Goal: Obtain resource: Download file/media

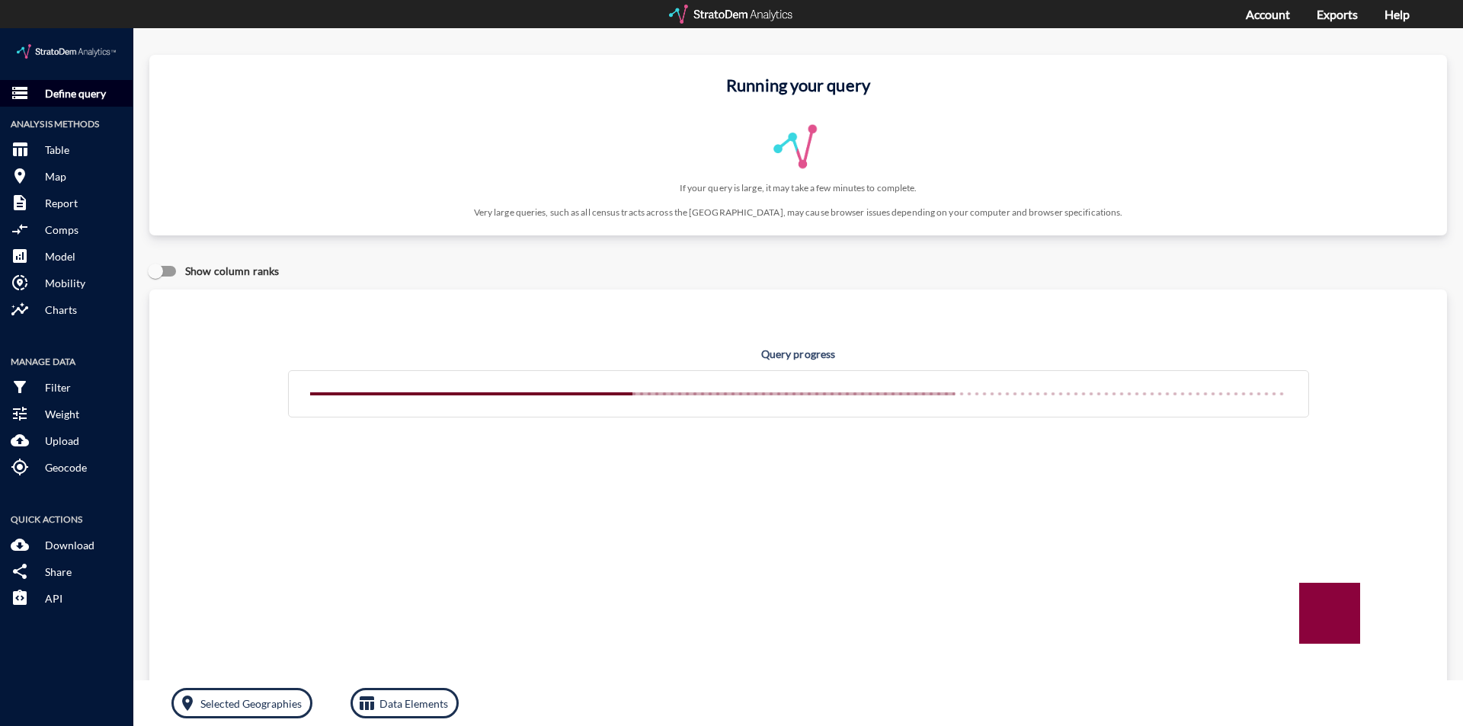
click p "Define query"
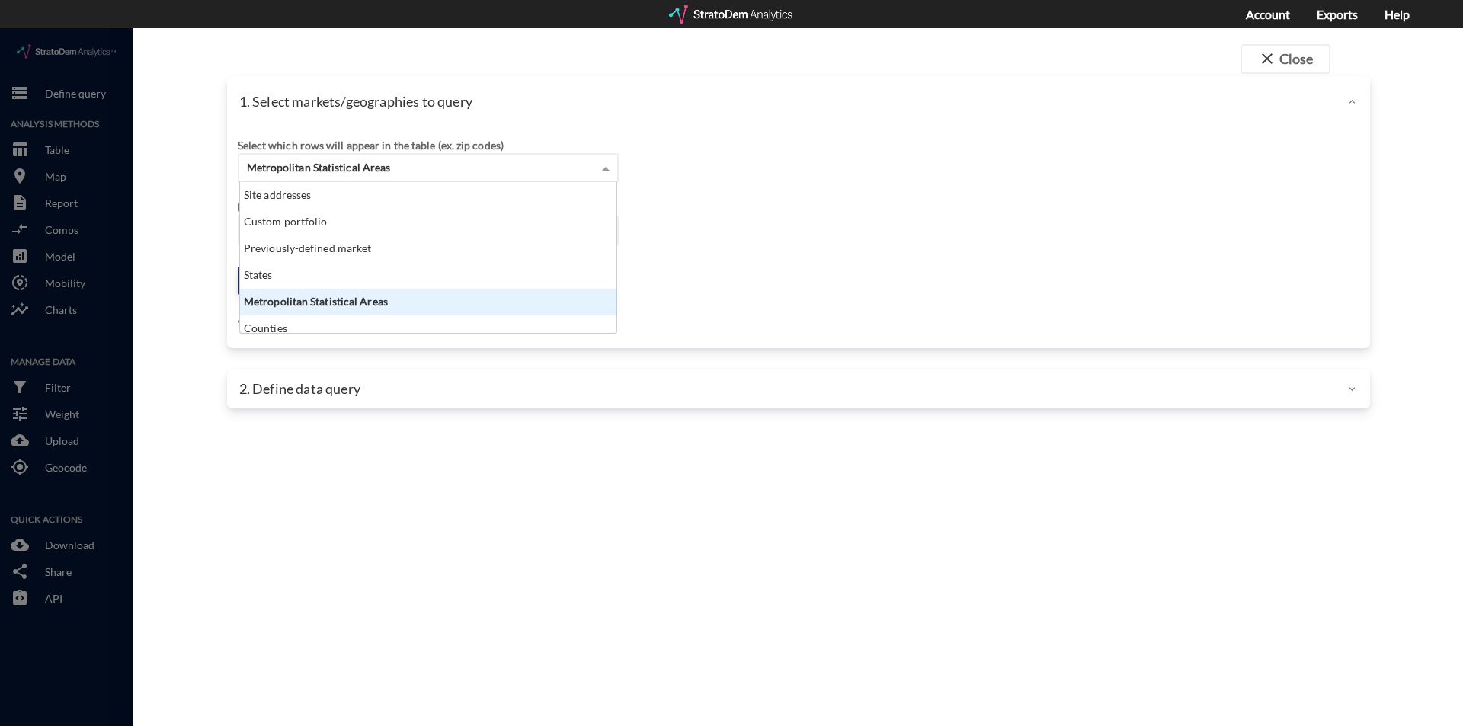
click span "Metropolitan Statistical Areas"
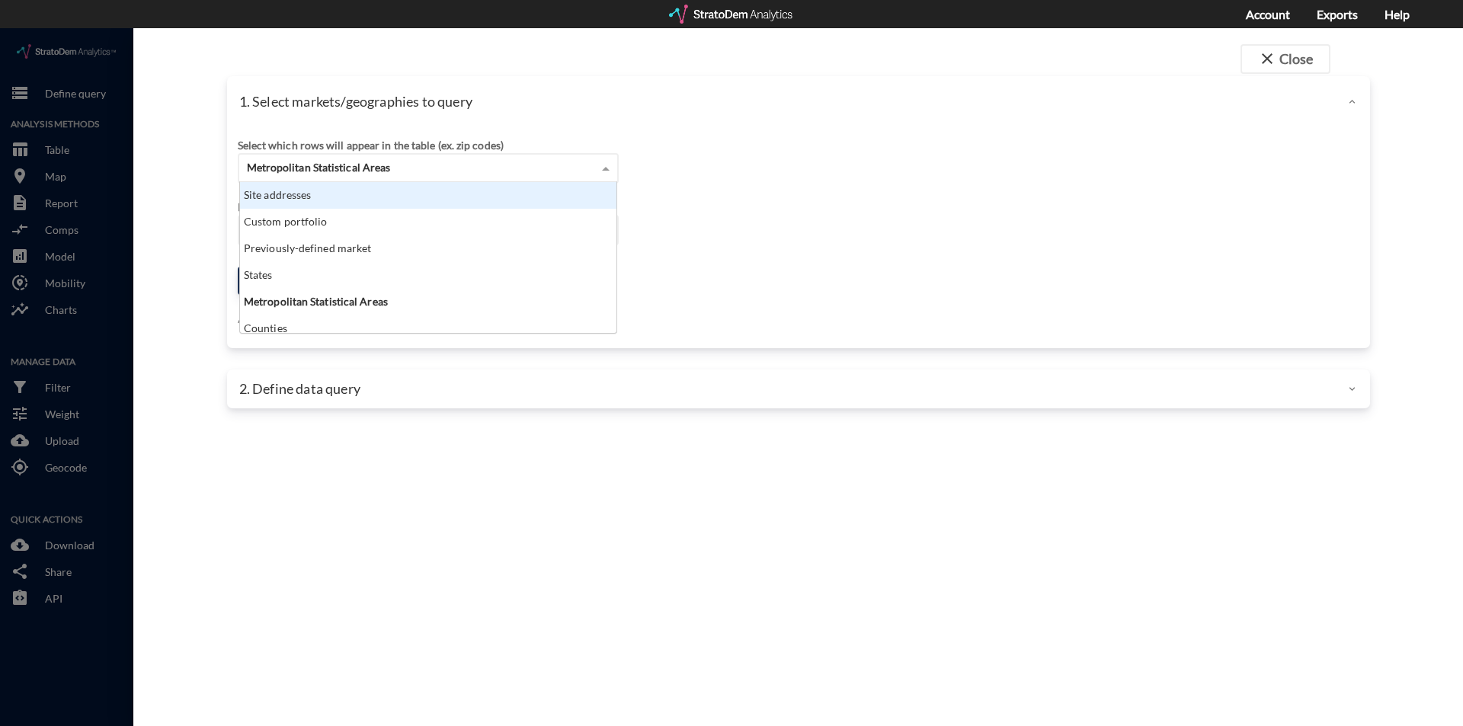
click div "Site addresses"
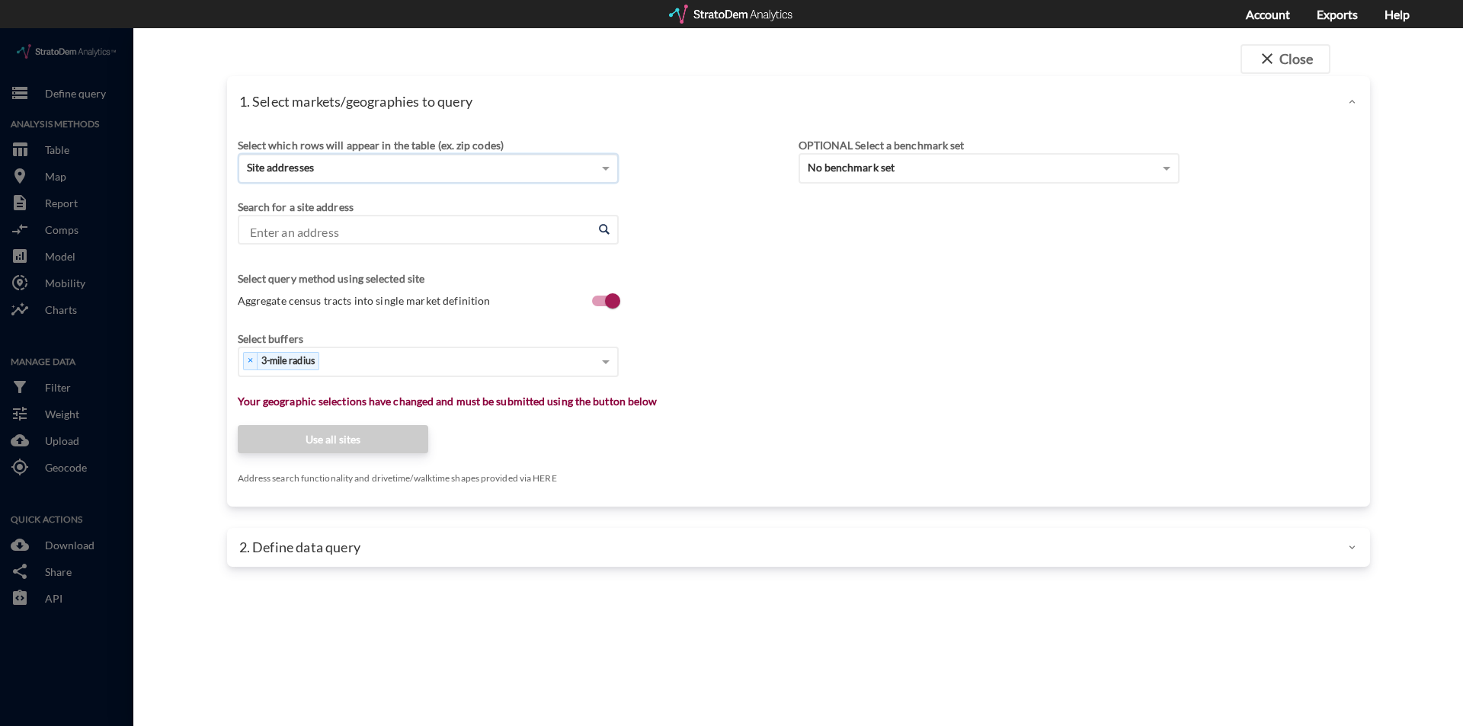
click input "Enter an address"
click div "Search for a site address Enter an address Enter an address Select query method…"
paste input "[STREET_ADDRESS]"
type input "[STREET_ADDRESS]"
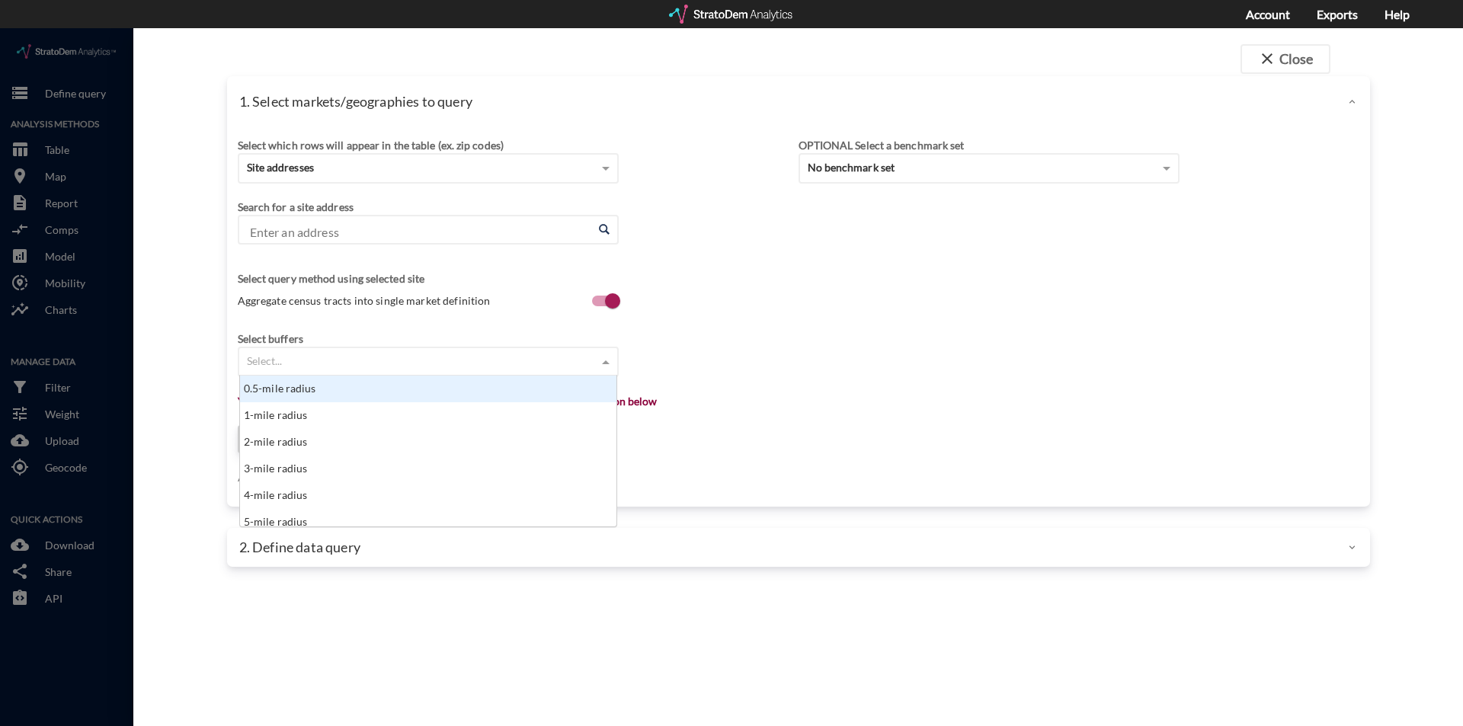
click div "Select..."
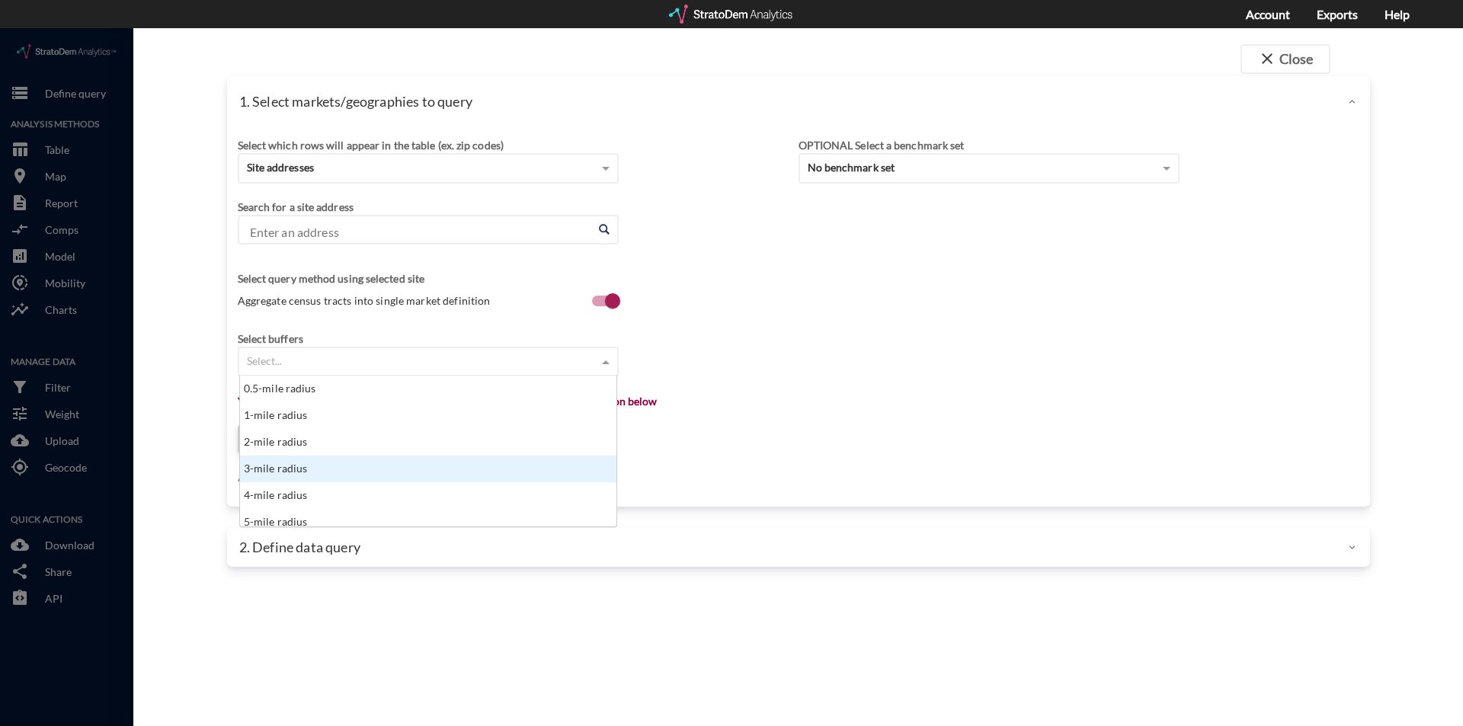
scroll to position [8, 0]
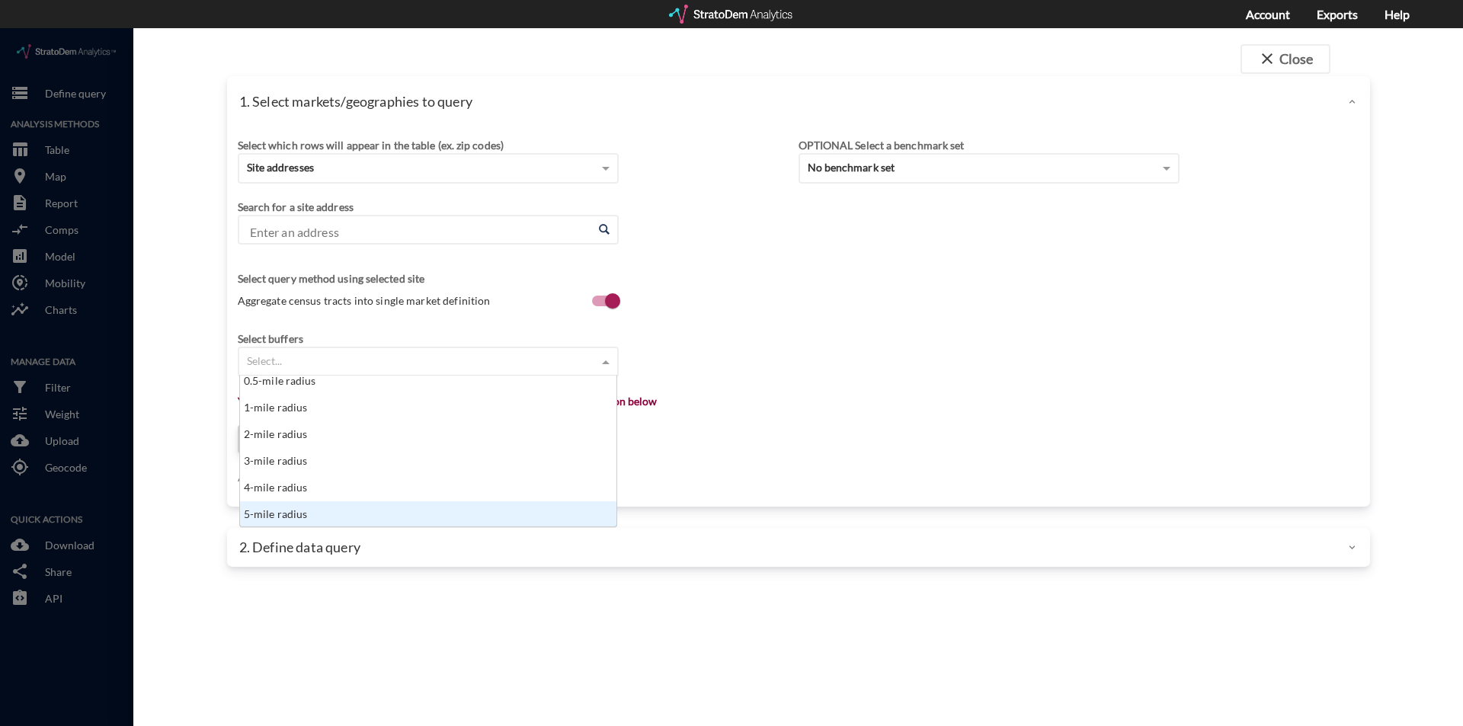
click div "5-mile radius"
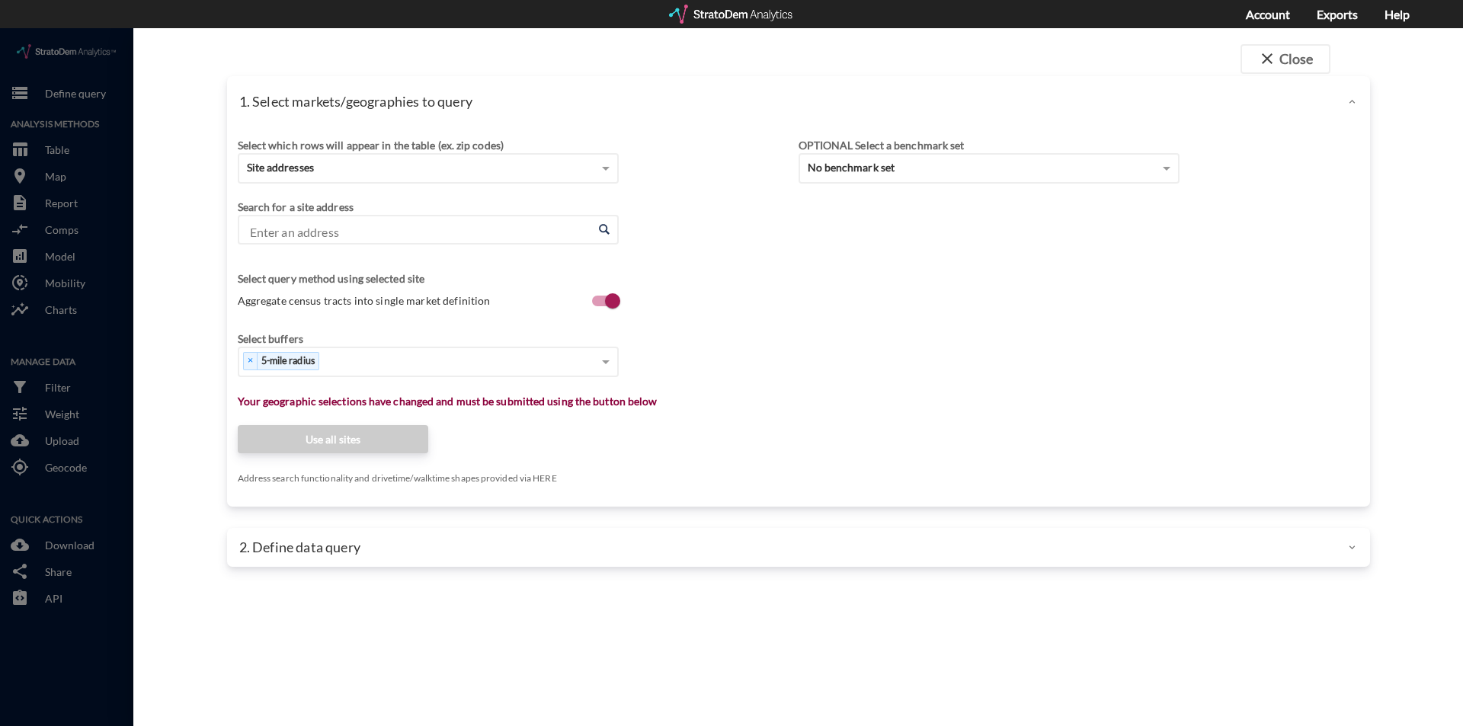
click div "close Close 1. Select markets/geographies to query Select which rows will appea…"
click input "Enter an address"
click li "[STREET_ADDRESS][US_STATE]"
type input "[STREET_ADDRESS][US_STATE]"
click div "close Close 1. Select markets/geographies to query Select which rows will appea…"
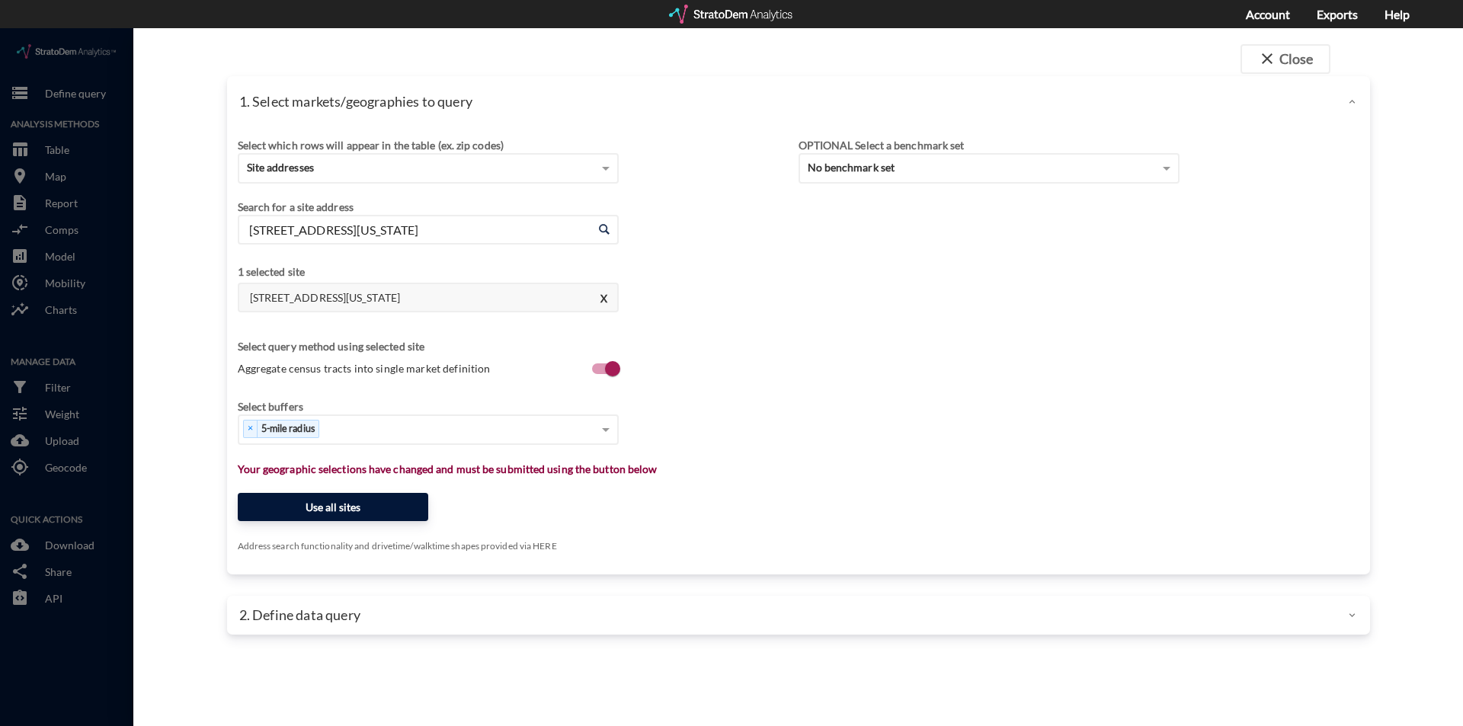
click button "Use all sites"
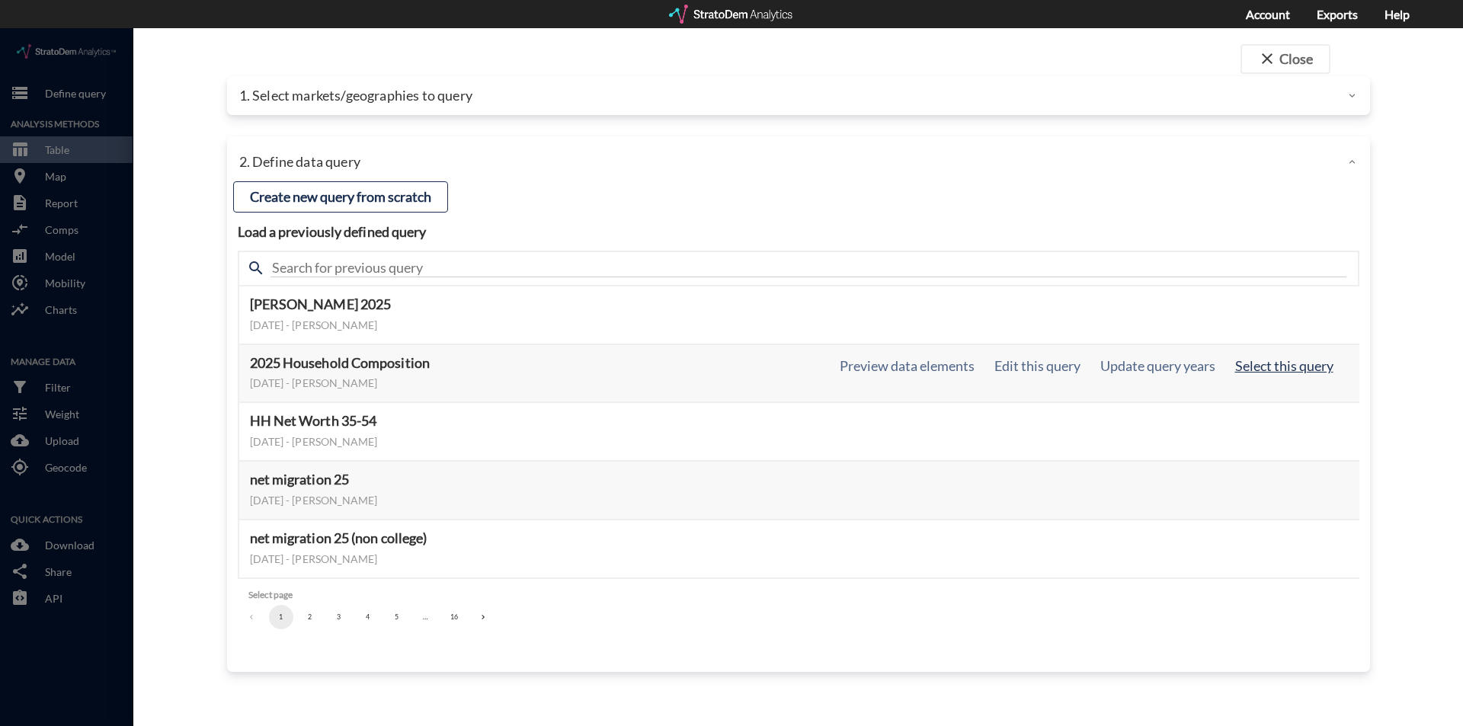
click button "Select this query"
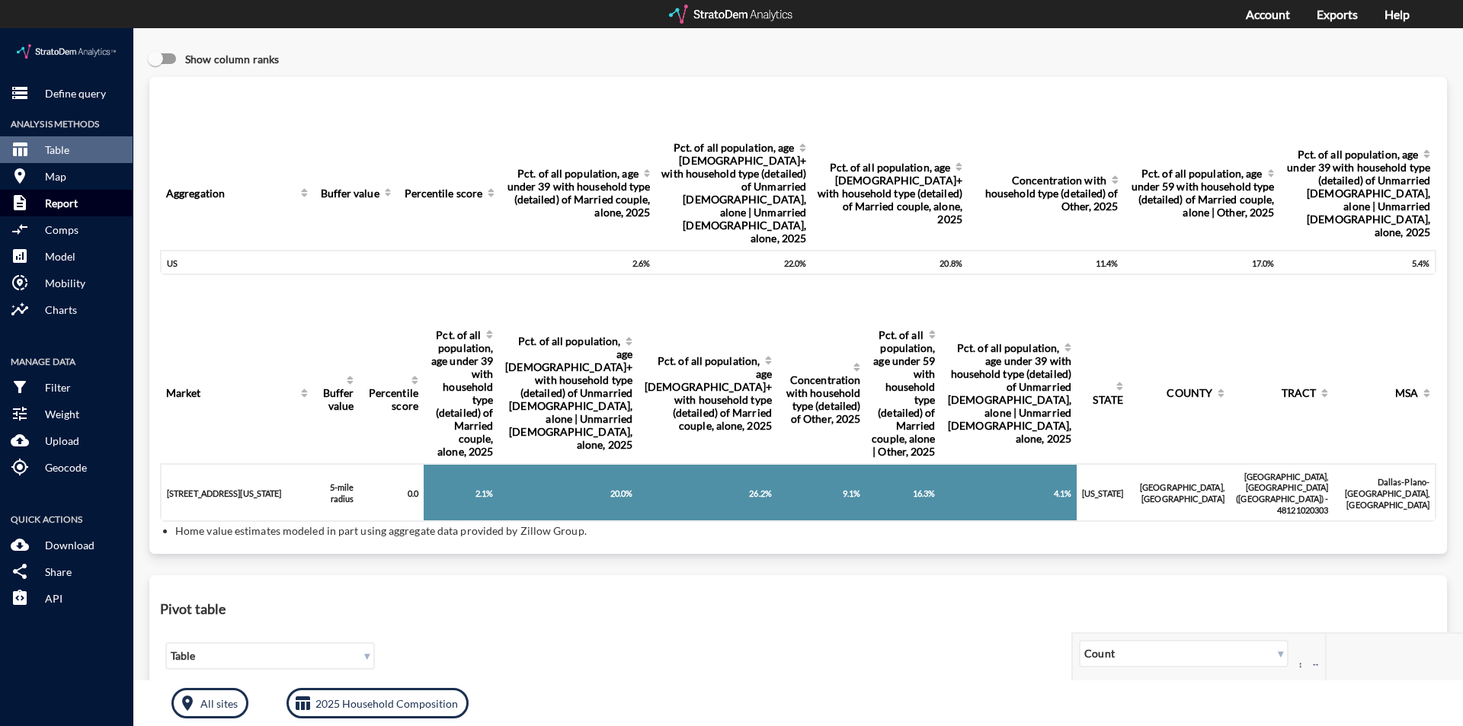
click p "Report"
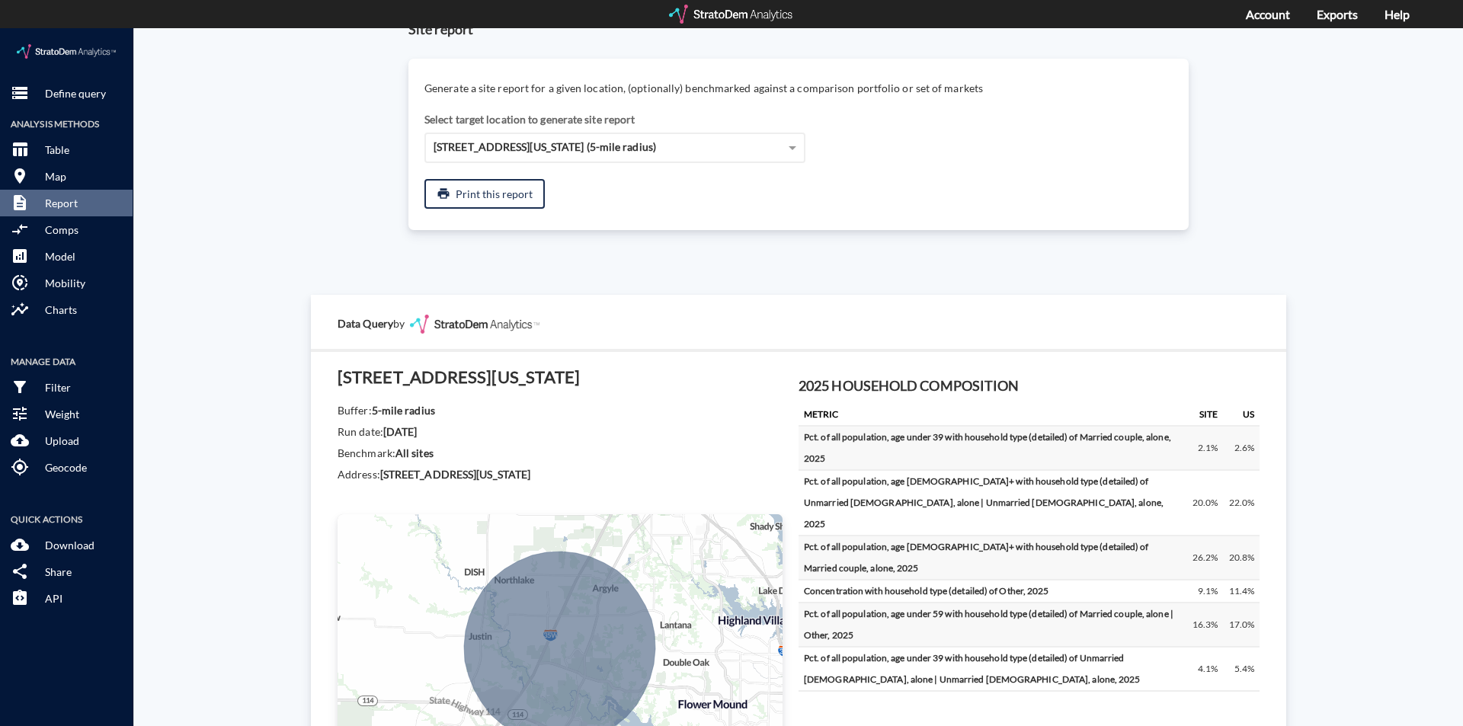
scroll to position [0, 0]
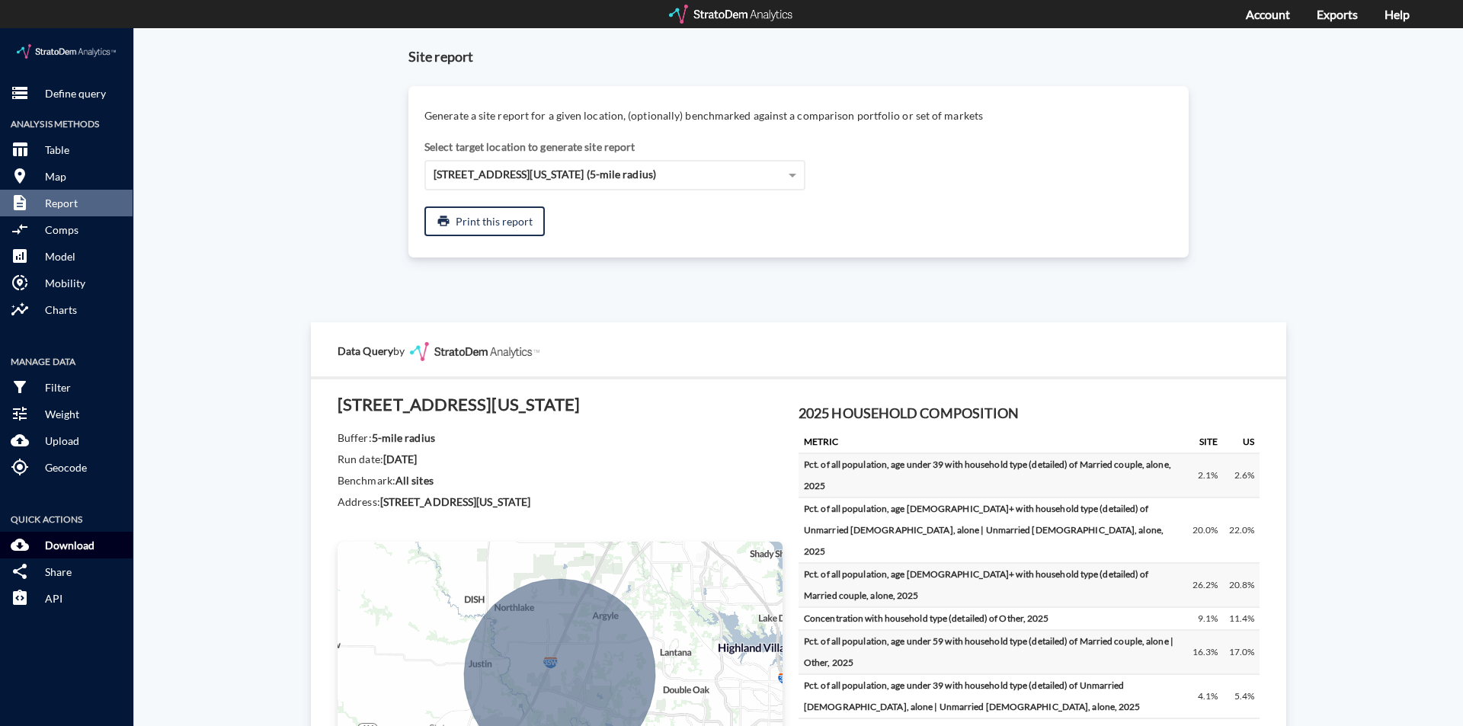
click p "Download"
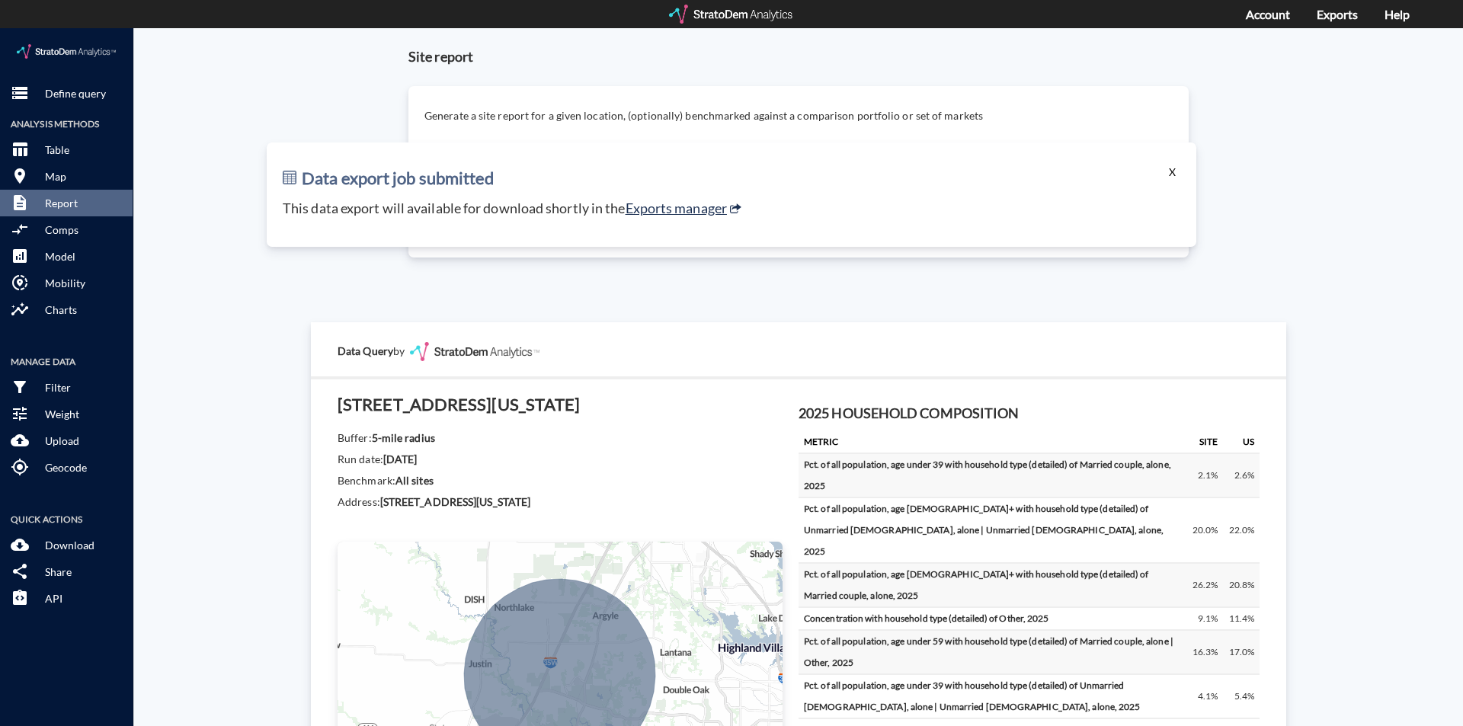
click button "X"
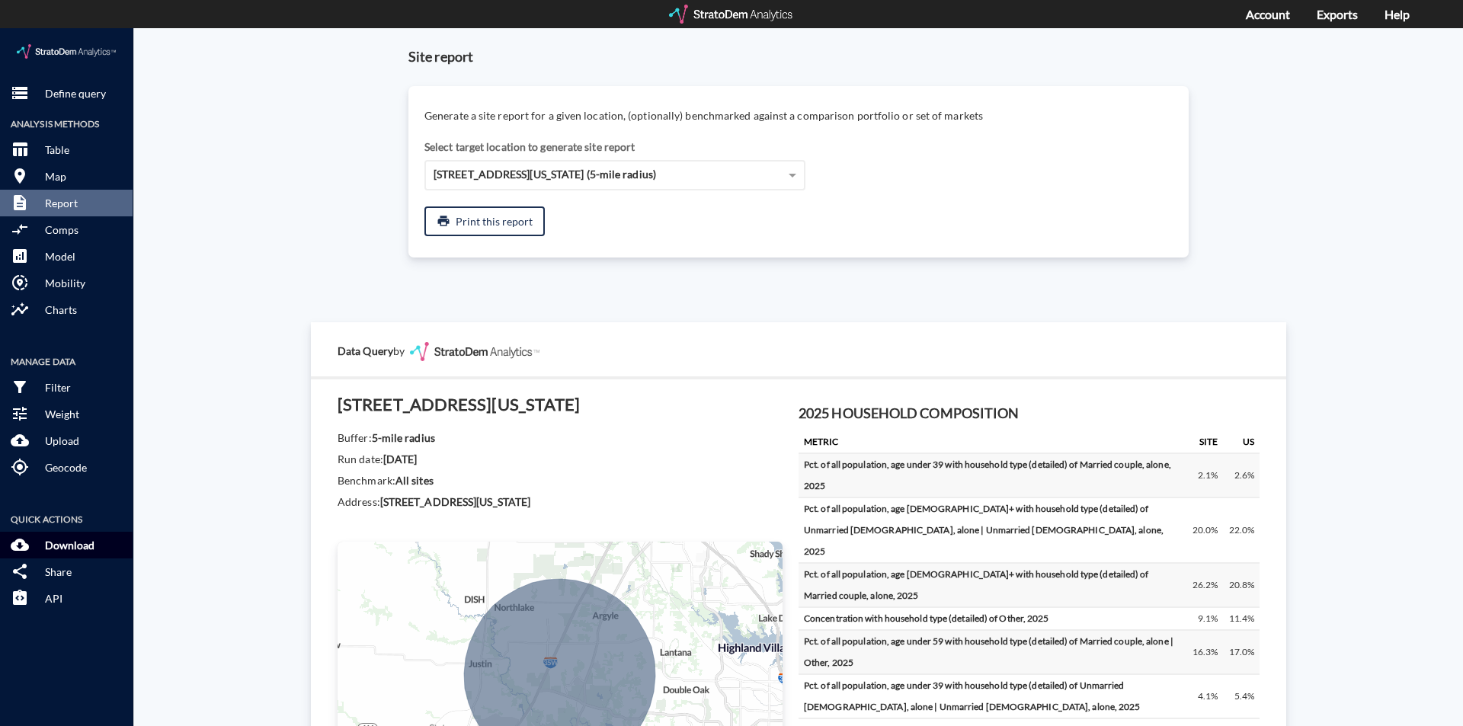
click p "Download"
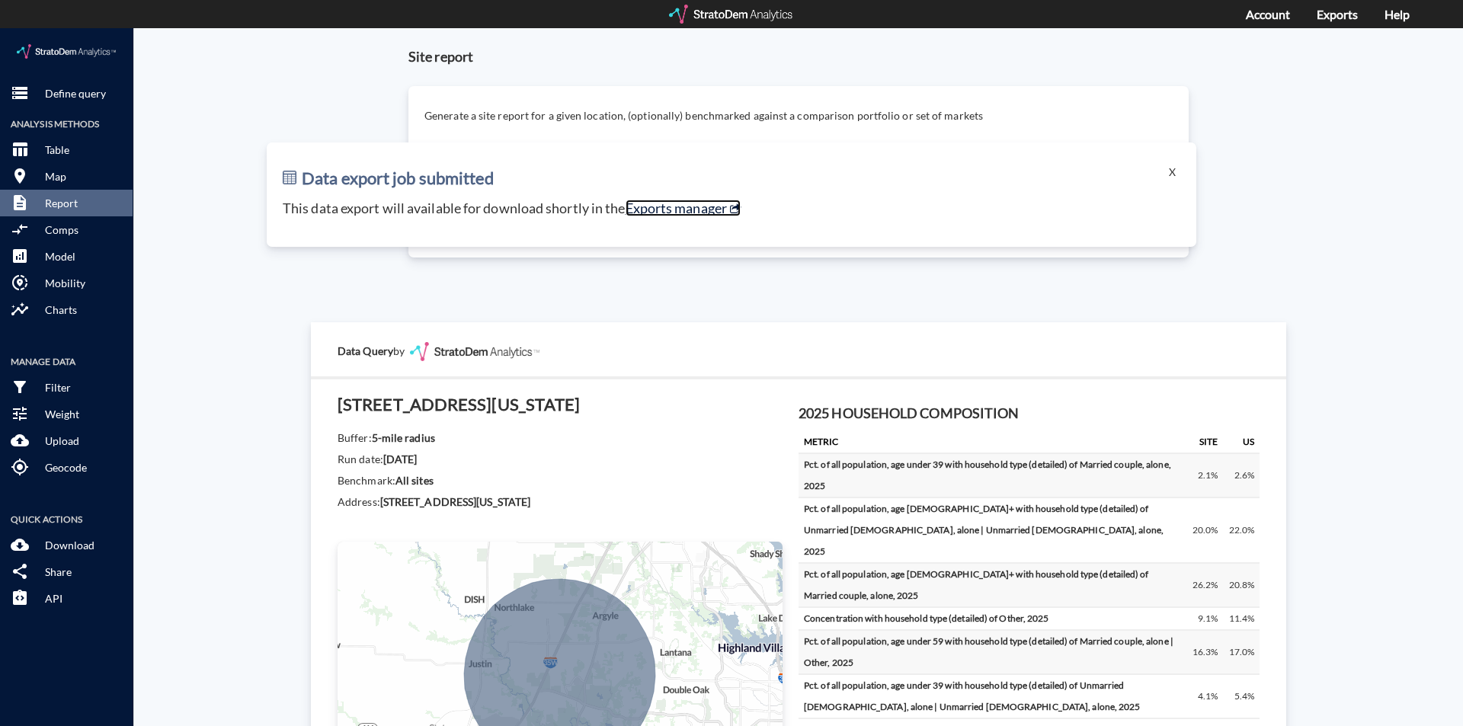
click link "Exports manager"
click button "X"
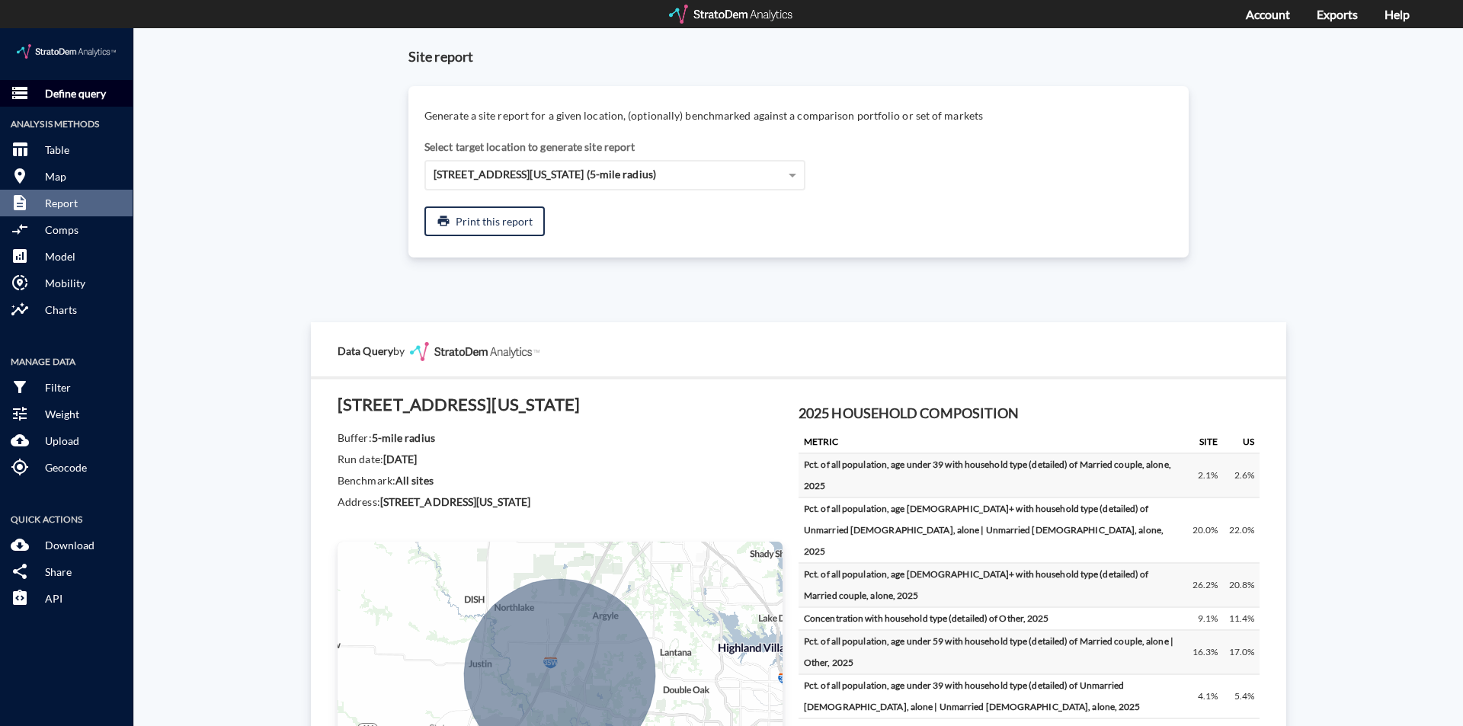
click p "Define query"
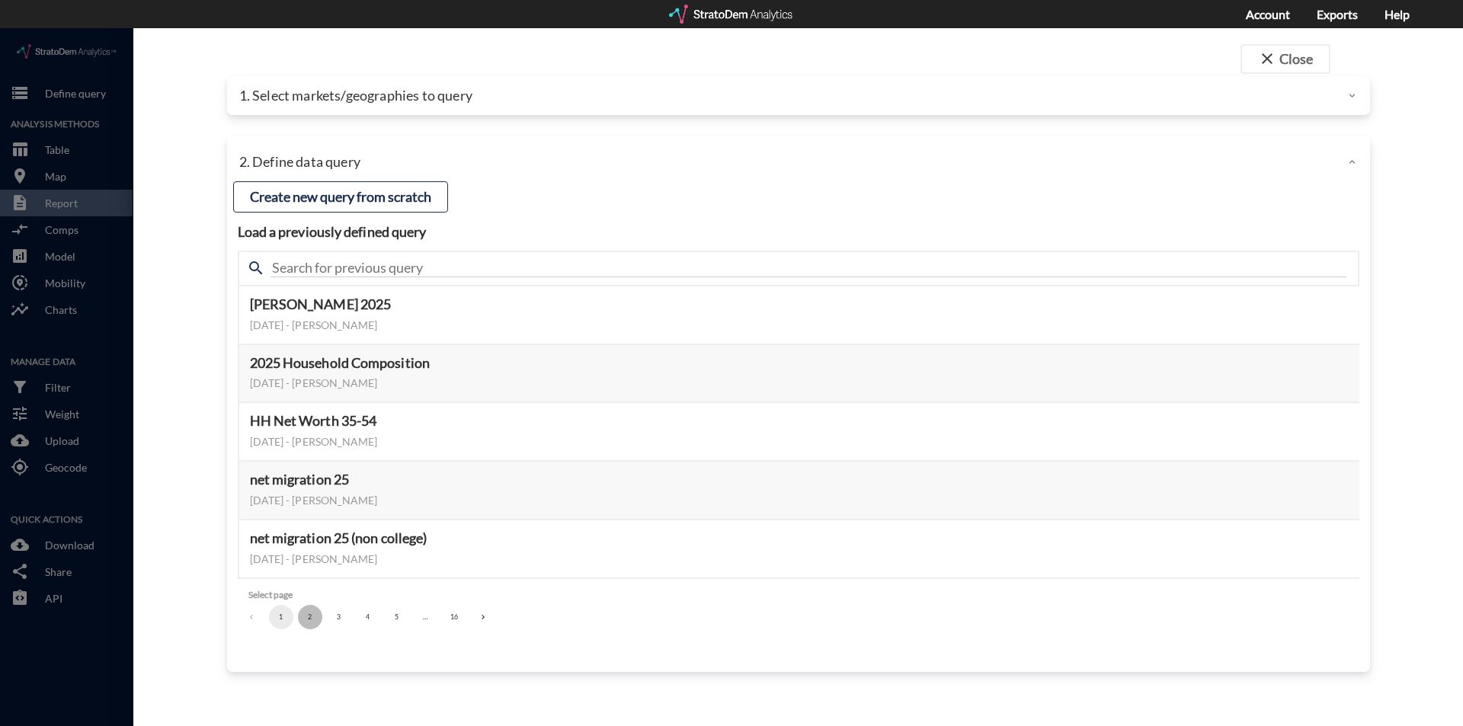
click button "2"
click button "5"
click button "6"
click button "7"
click button "8"
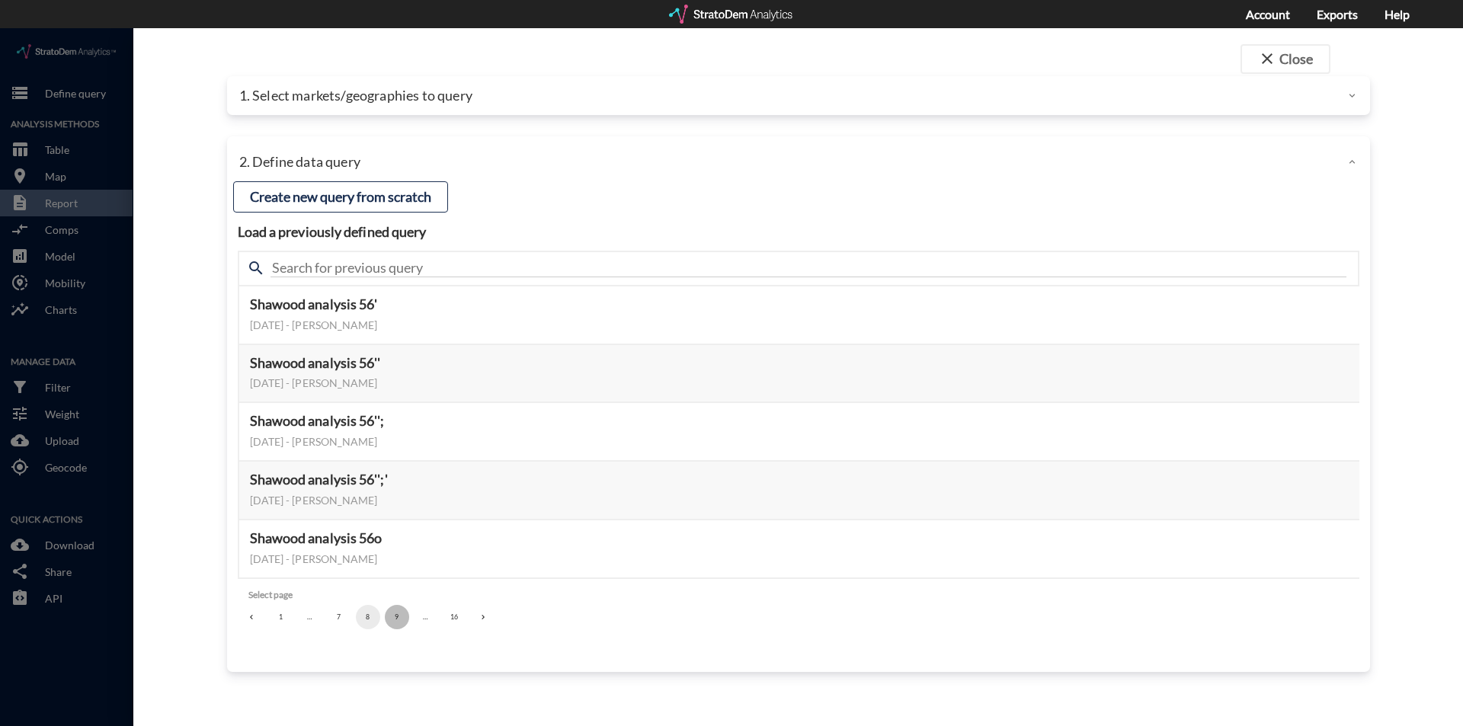
click button "9"
click button "10"
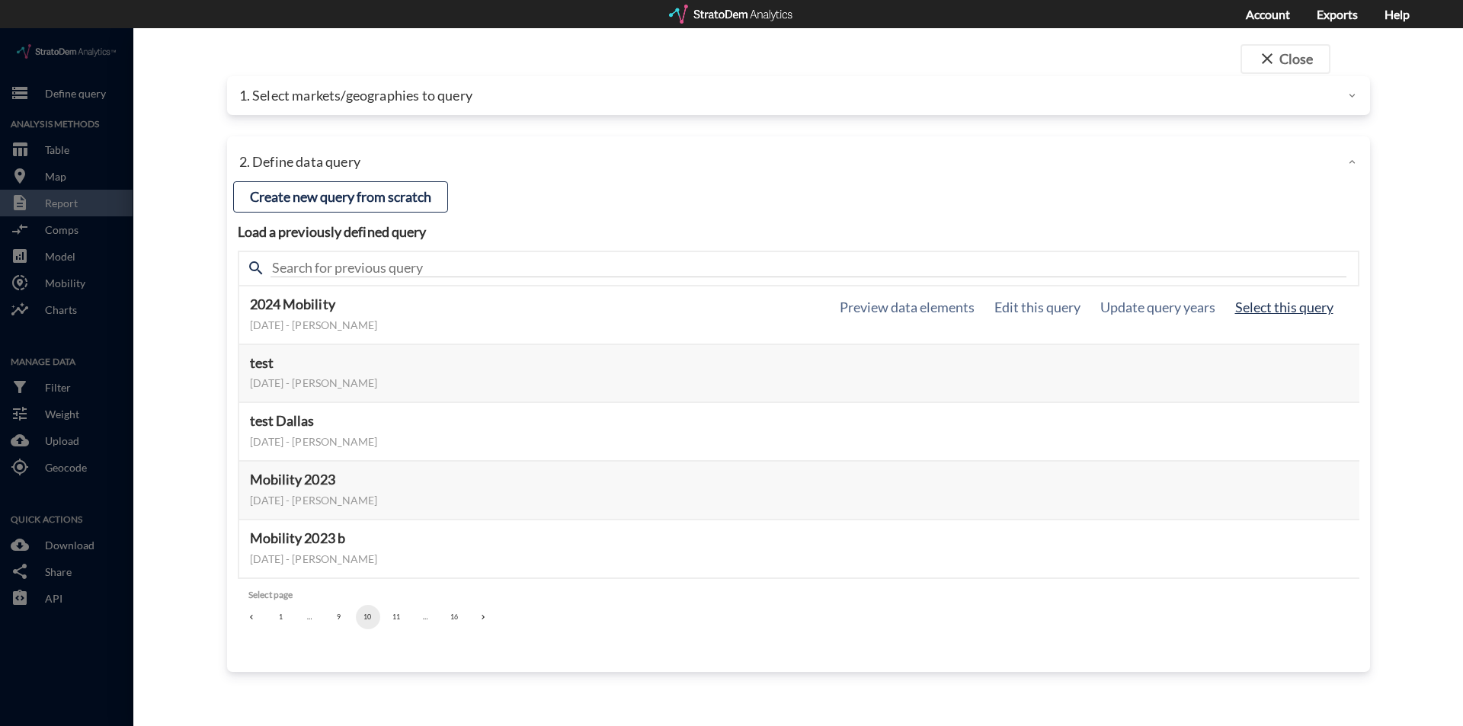
click button "Select this query"
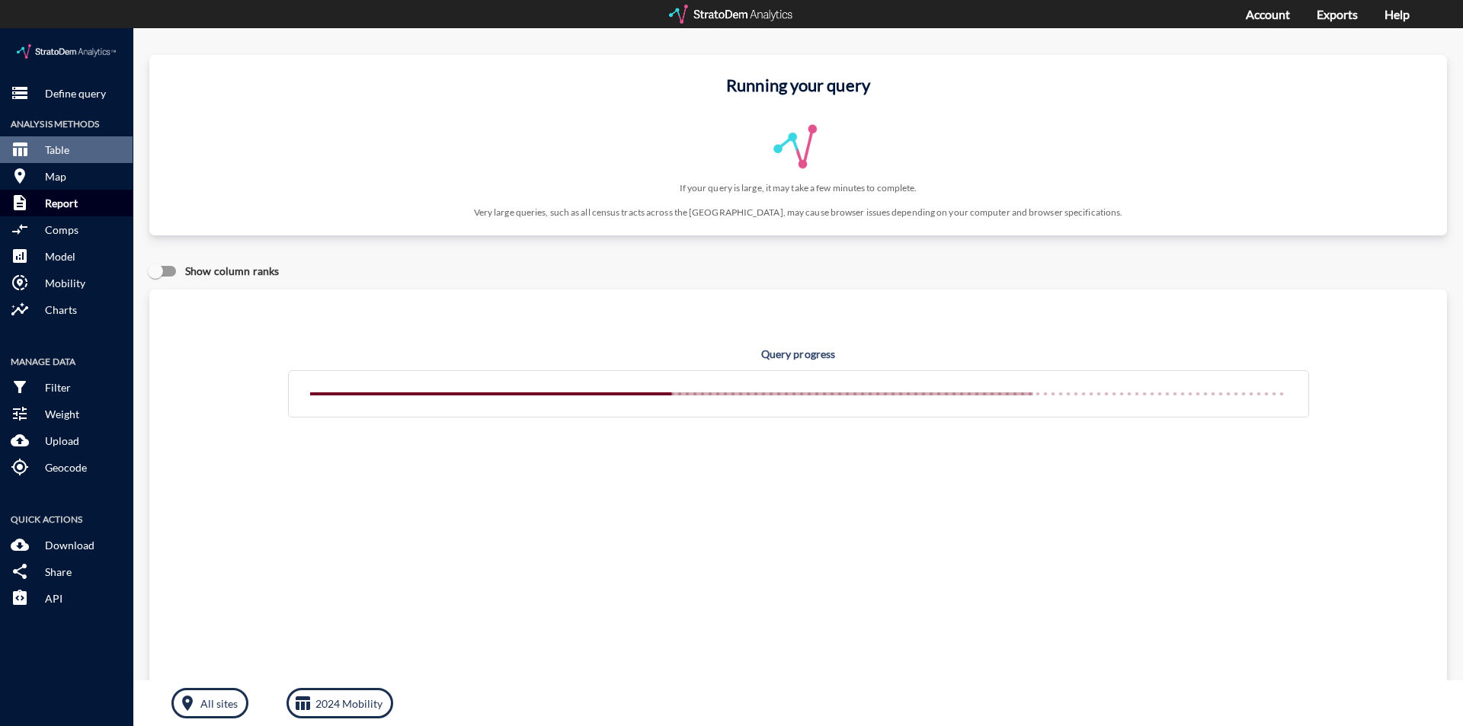
click p "Report"
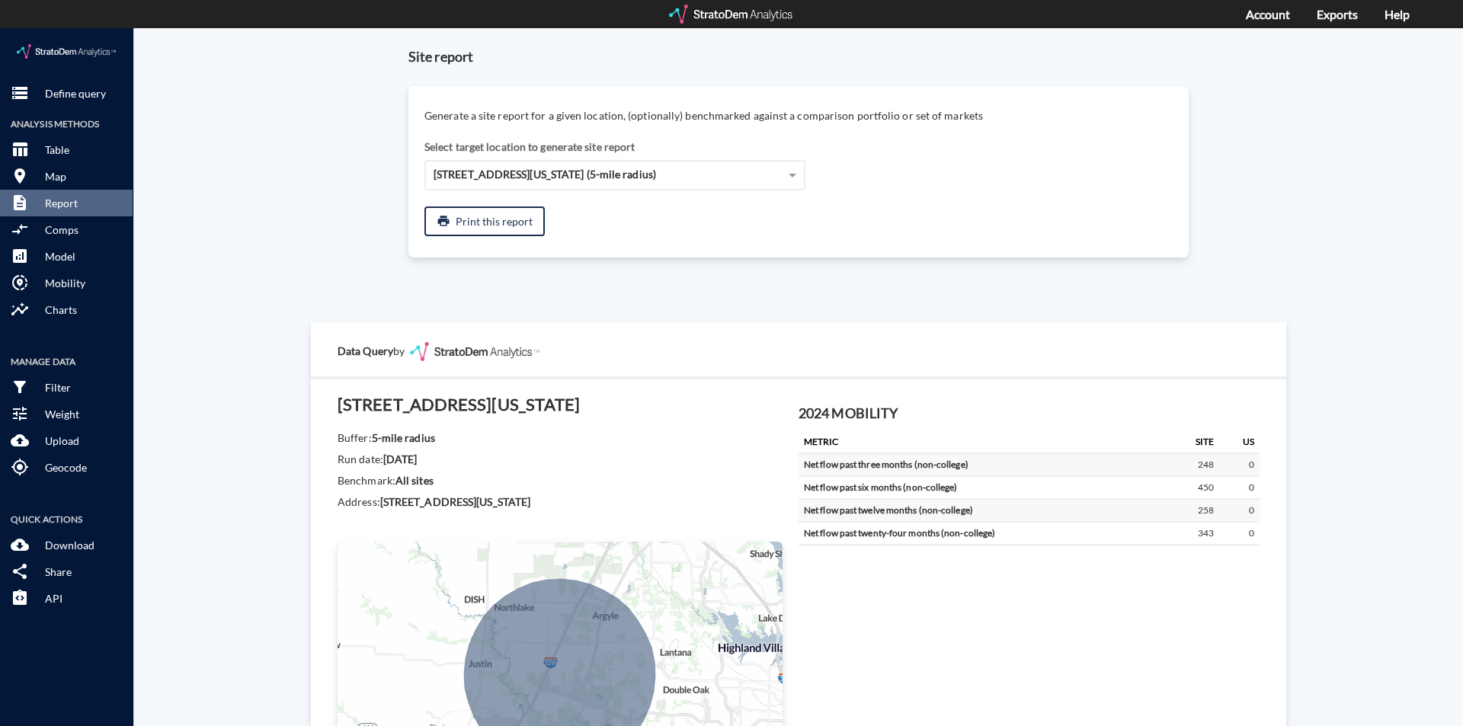
click div "Site report Generate a site report for a given location, (optionally) benchmark…"
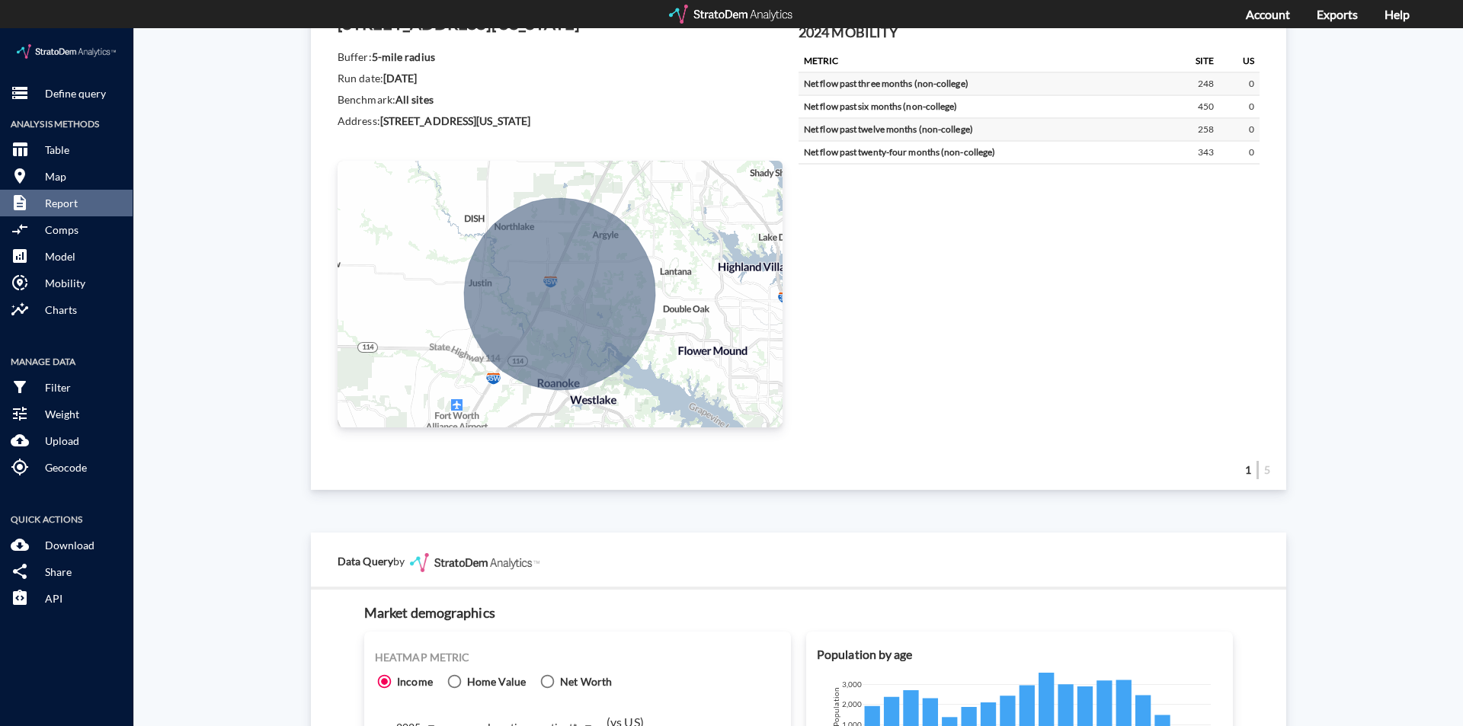
scroll to position [762, 0]
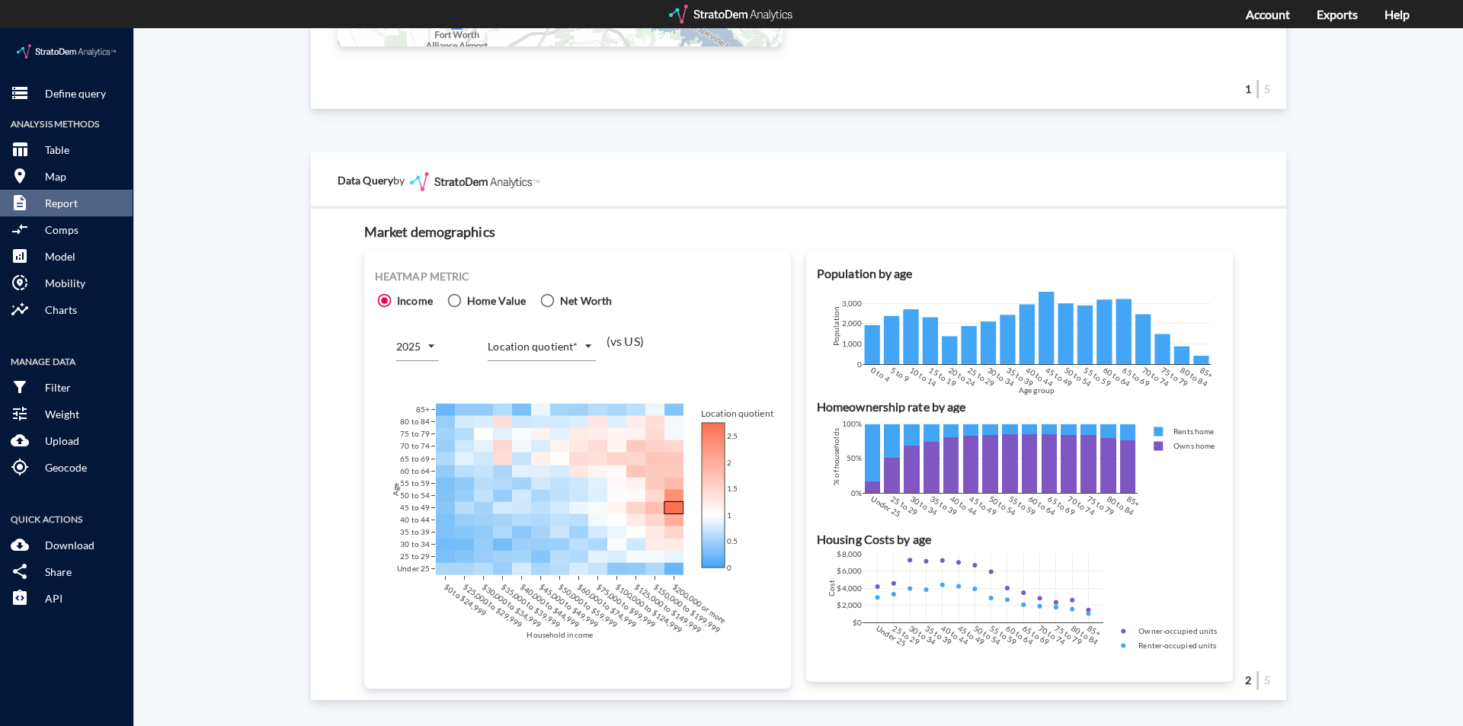
click body "/vantagepoint/us/-1 storage Define query Analysis Methods table_chart Table roo…"
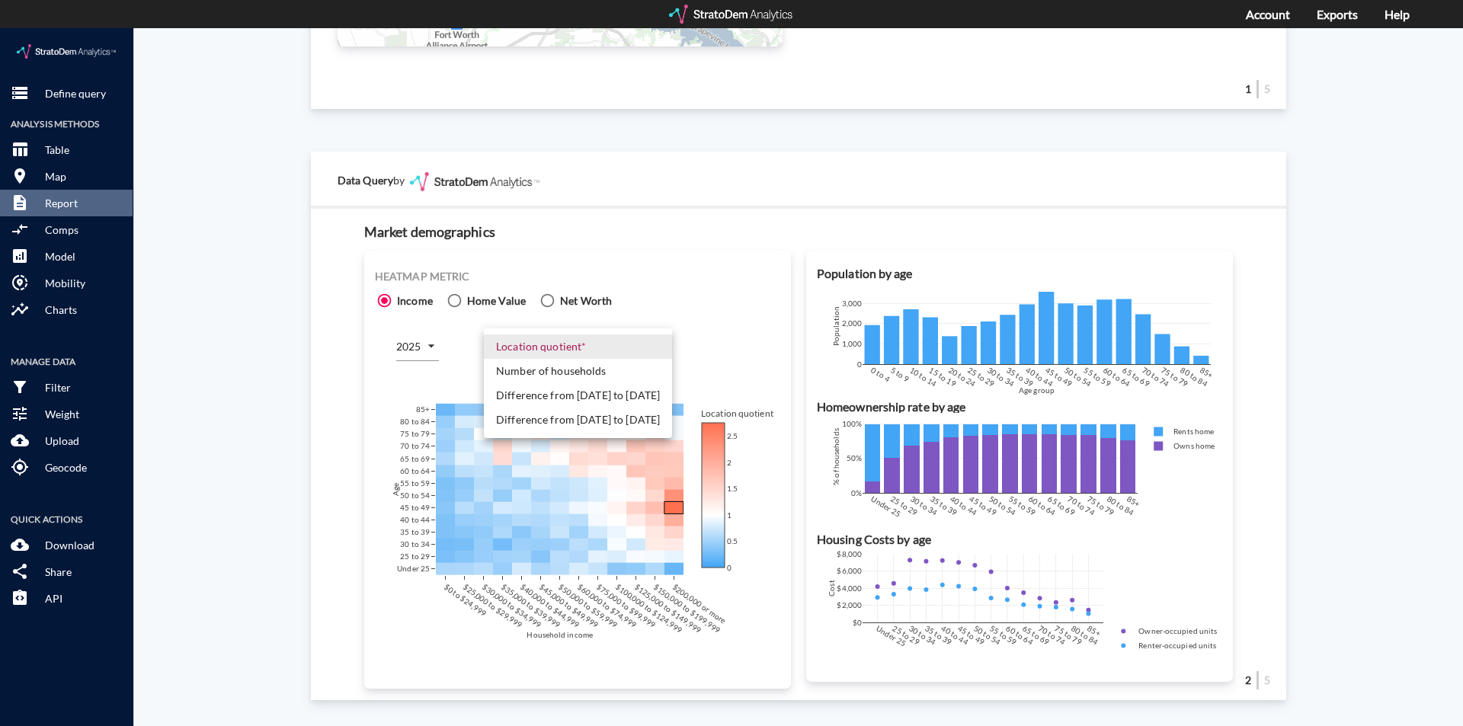
click li "Number of households"
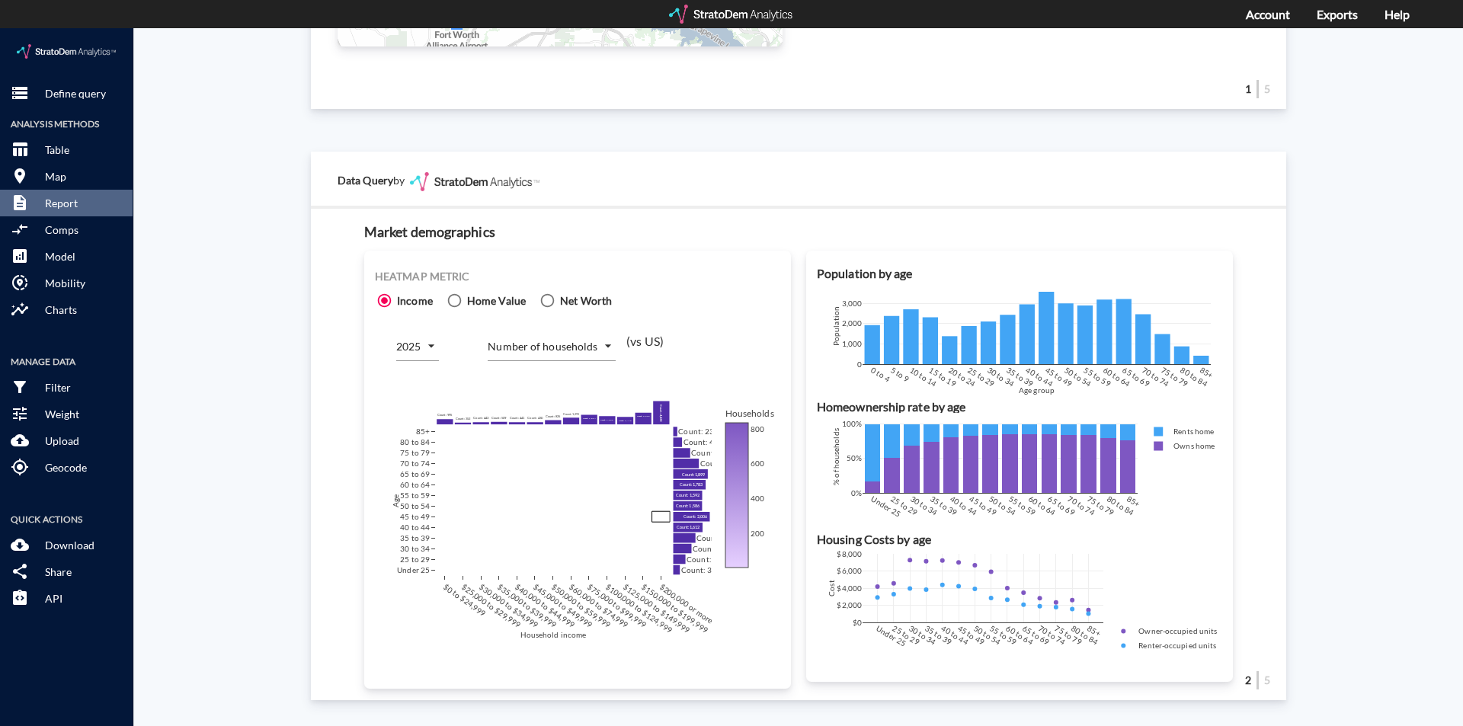
drag, startPoint x: 257, startPoint y: 307, endPoint x: 340, endPoint y: 317, distance: 83.6
click div "Site report Generate a site report for a given location, (optionally) benchmark…"
click body "/vantagepoint/us/-1 storage Define query Analysis Methods table_chart Table roo…"
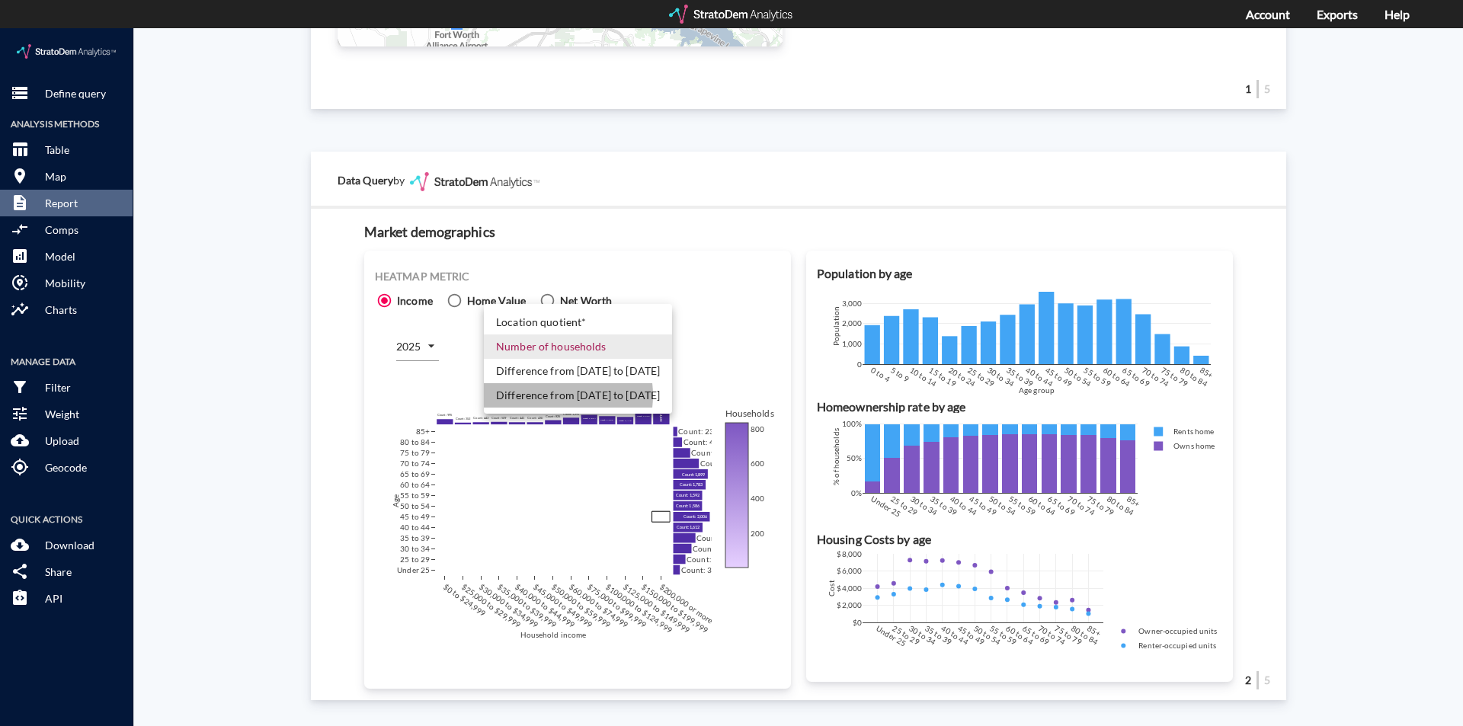
click li "Difference from [DATE] to [DATE]"
type input "COUNT_DIFF_FUTURE"
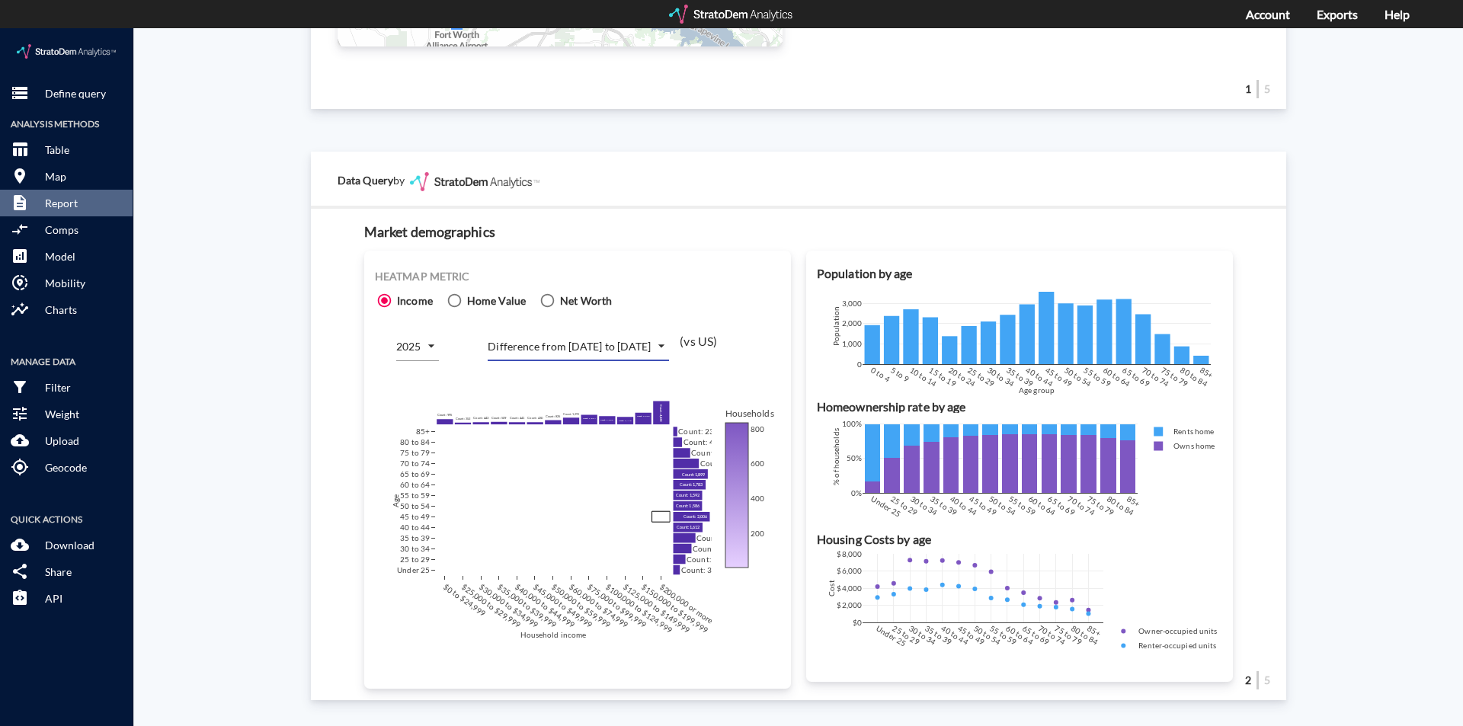
click div "Site report Generate a site report for a given location, (optionally) benchmark…"
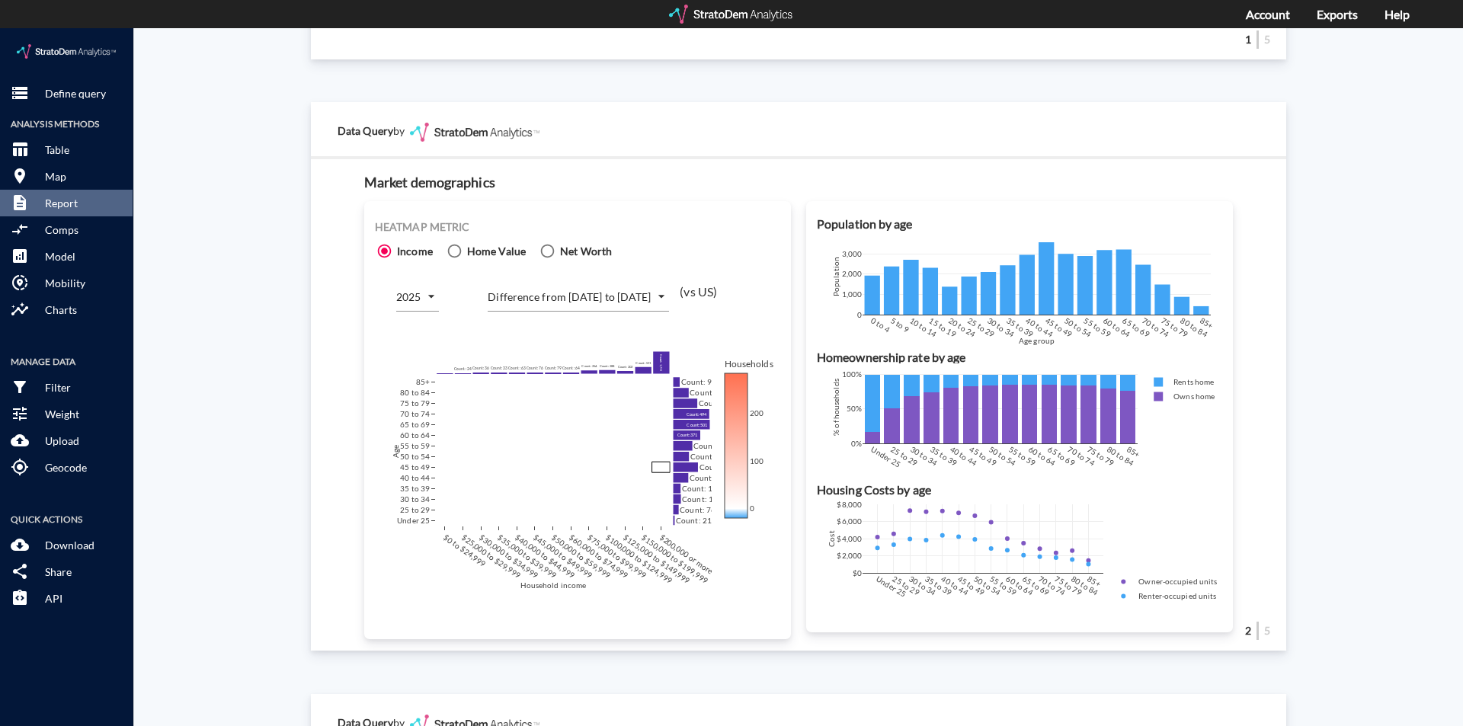
scroll to position [838, 0]
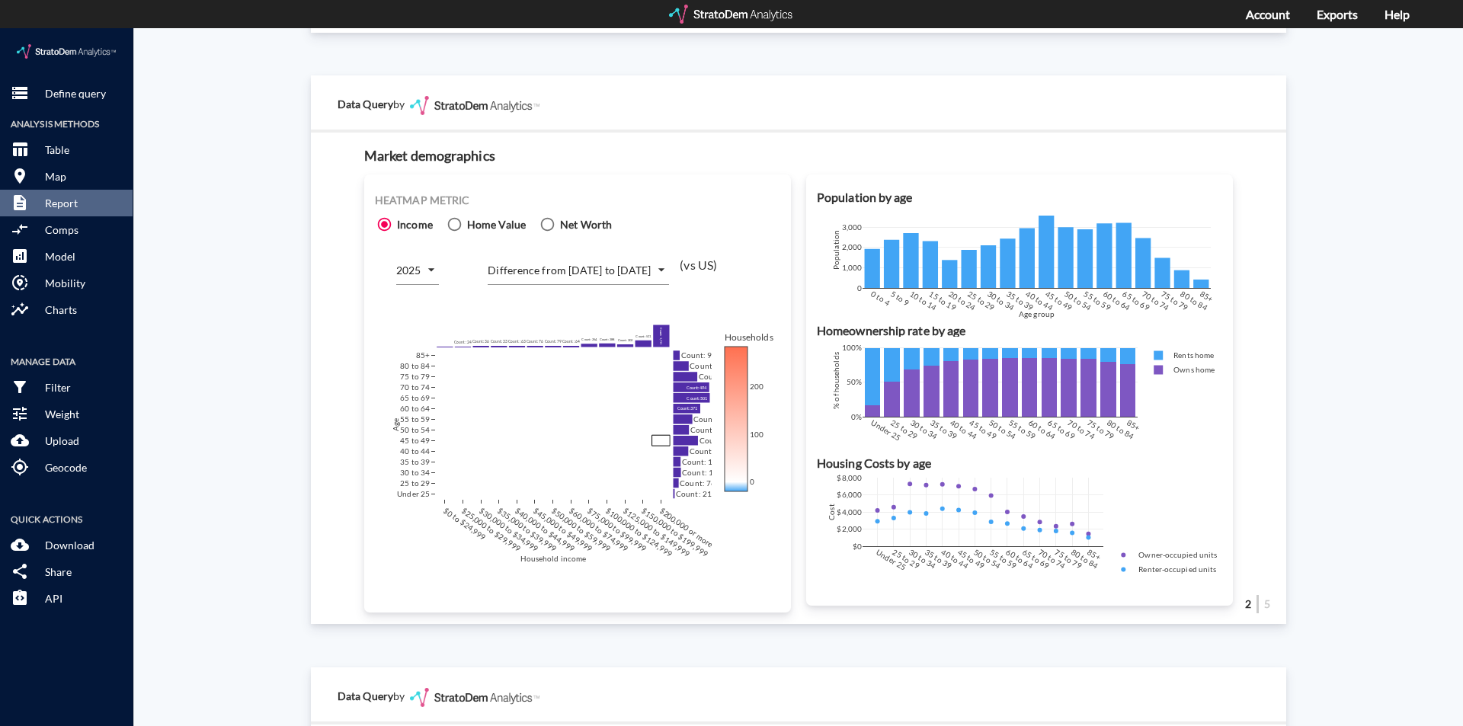
click div "Site report Generate a site report for a given location, (optionally) benchmark…"
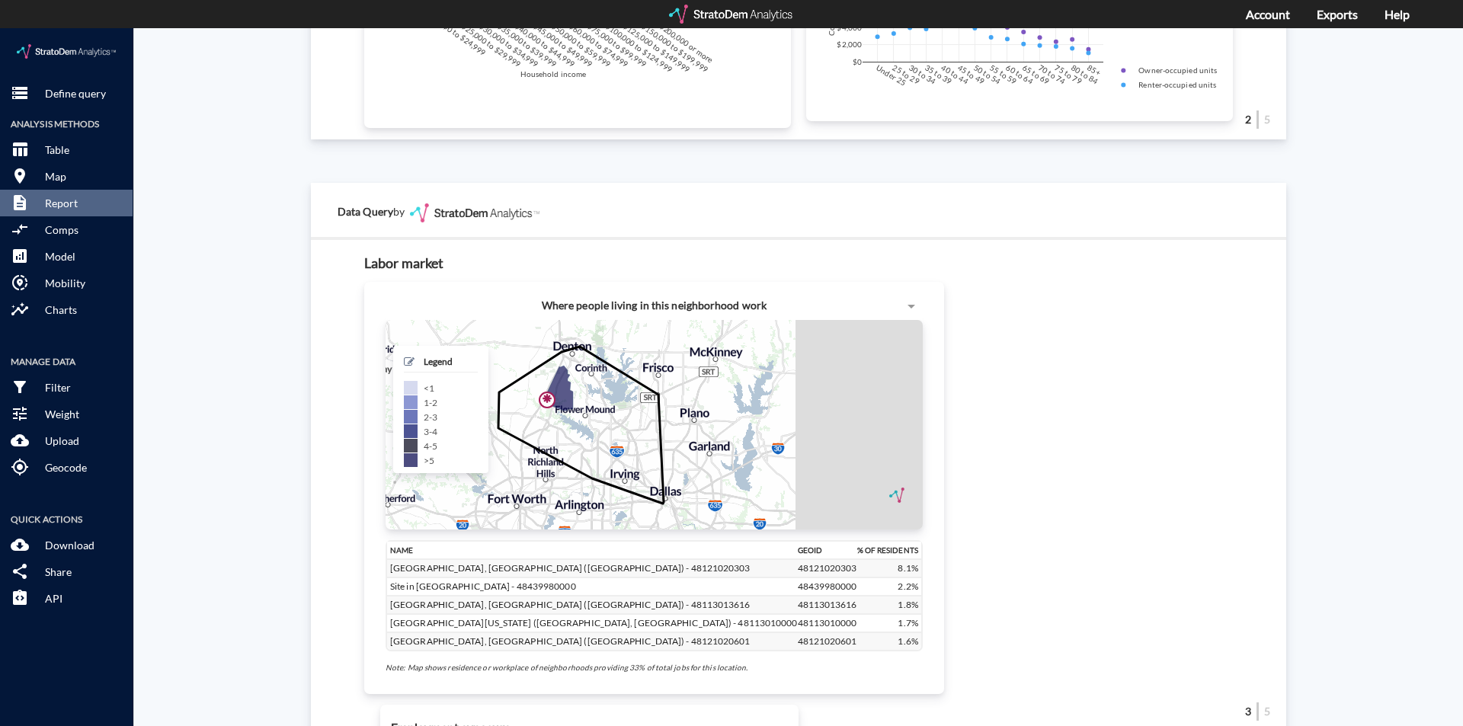
scroll to position [1447, 0]
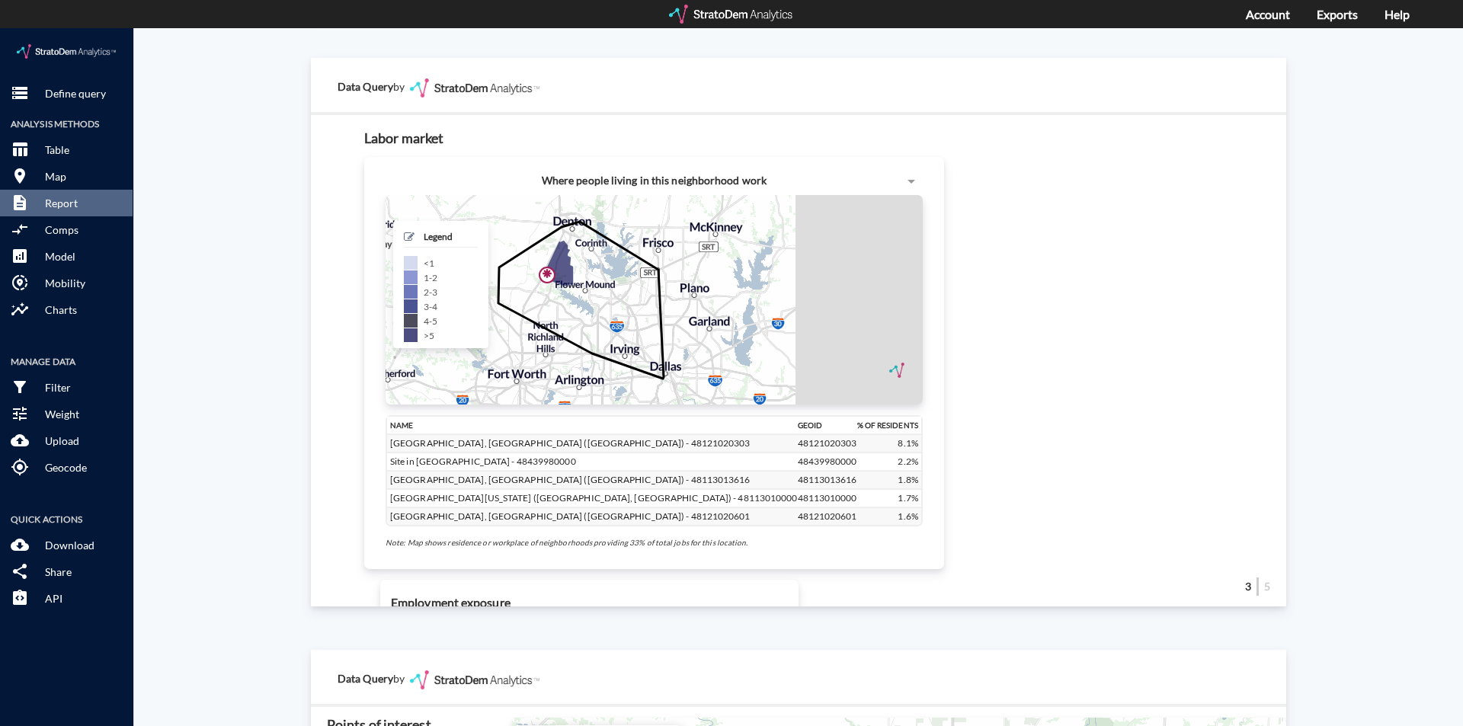
click div "Site report Generate a site report for a given location, (optionally) benchmark…"
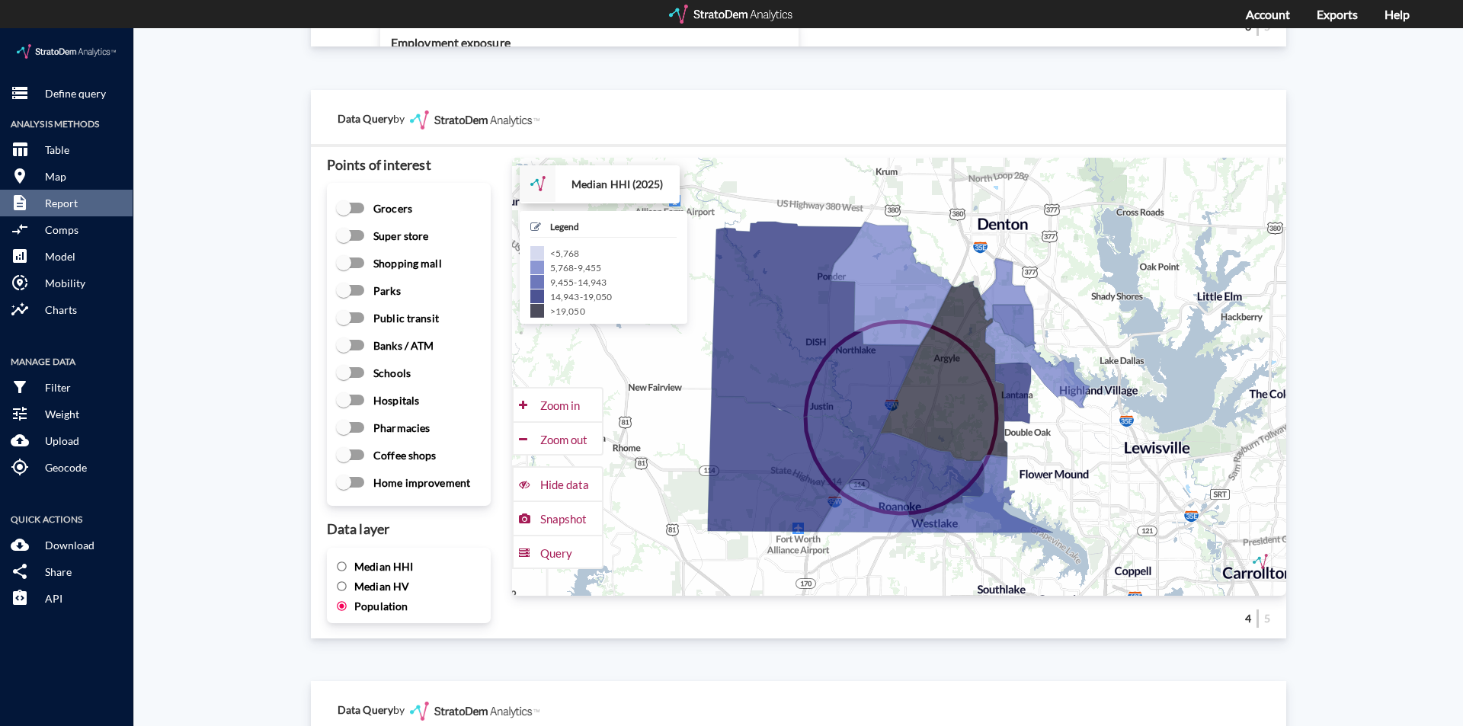
scroll to position [1981, 0]
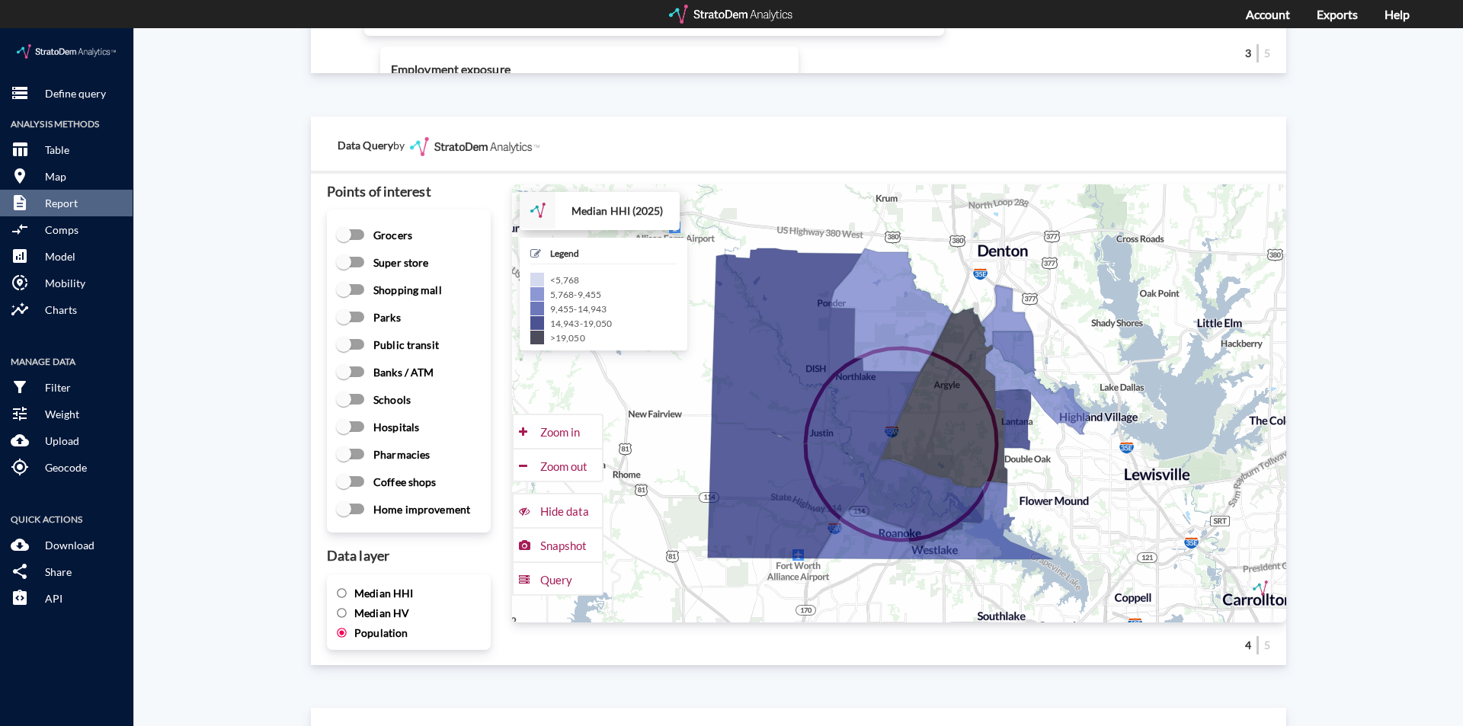
click span "Median HHI"
click input "Median HHI"
radio input "true"
radio input "false"
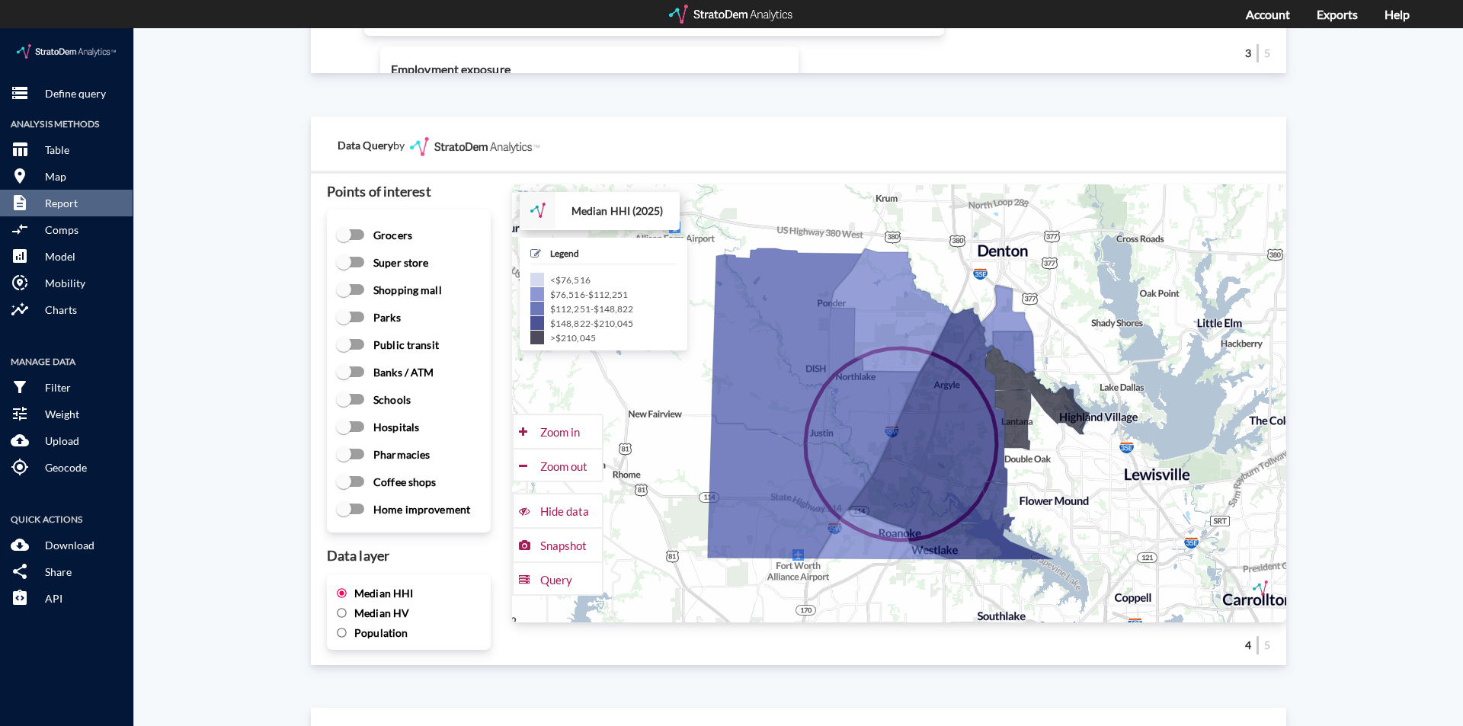
click div "Site report Generate a site report for a given location, (optionally) benchmark…"
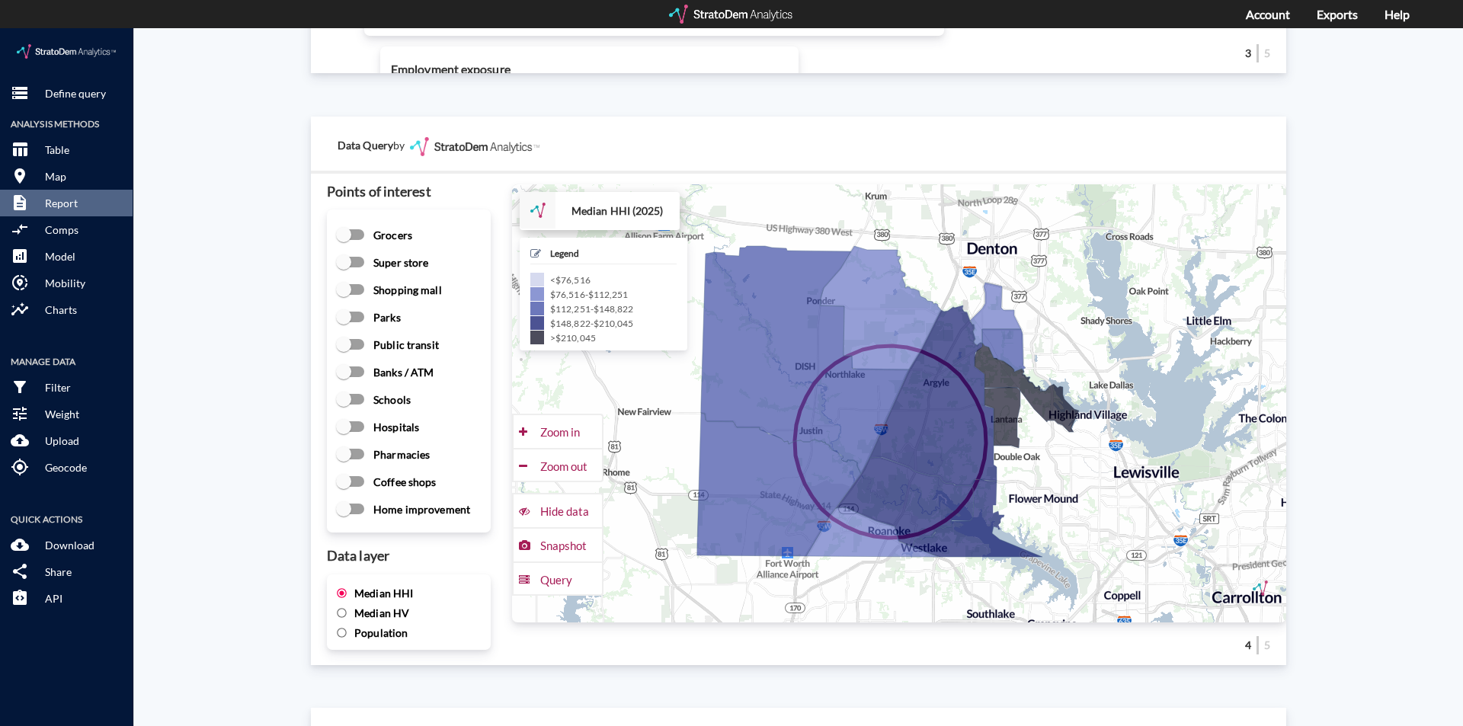
drag, startPoint x: 1204, startPoint y: 522, endPoint x: 1185, endPoint y: 520, distance: 18.4
click div "+ − Median HHI (2025) CUSTOMIZE DATA Legend < $76,516 $76,516 - $112,251 $112,2…"
click div "Zoom in"
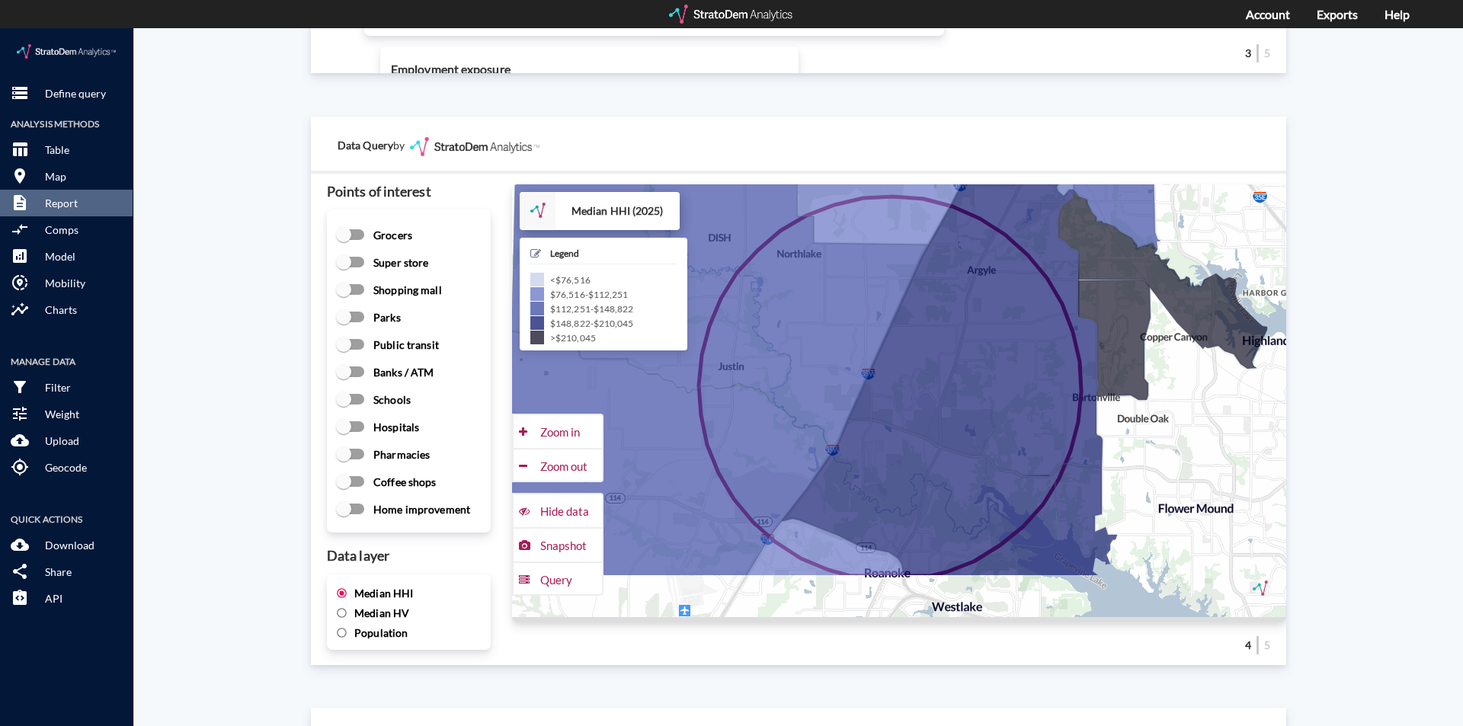
drag, startPoint x: 1177, startPoint y: 498, endPoint x: 1185, endPoint y: 403, distance: 95.6
click div "+ − Median HHI (2025) CUSTOMIZE DATA Legend < $76,516 $76,516 - $112,251 $112,2…"
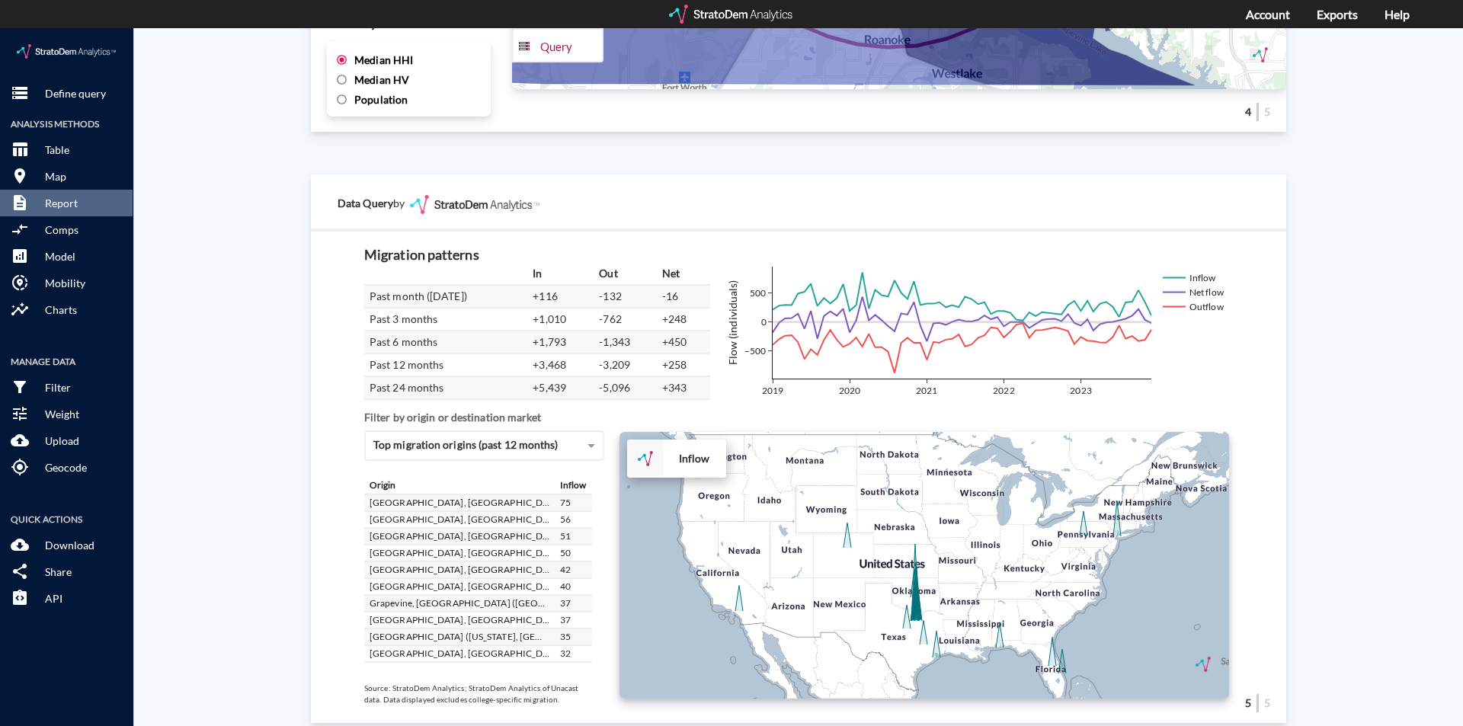
scroll to position [2545, 0]
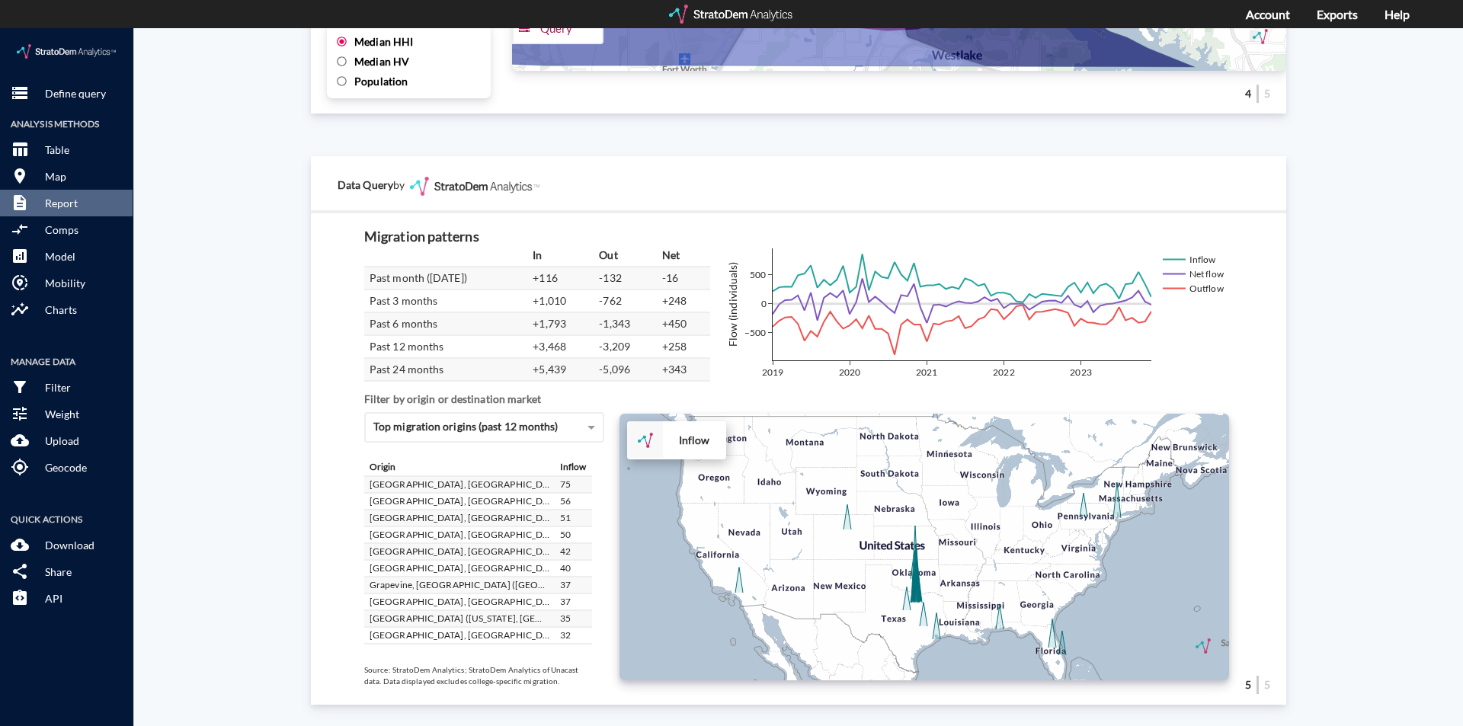
click div "+ − Inflow CUSTOMIZE DATA Draw a polygon Draw a rectangle Draw a marker Edit la…"
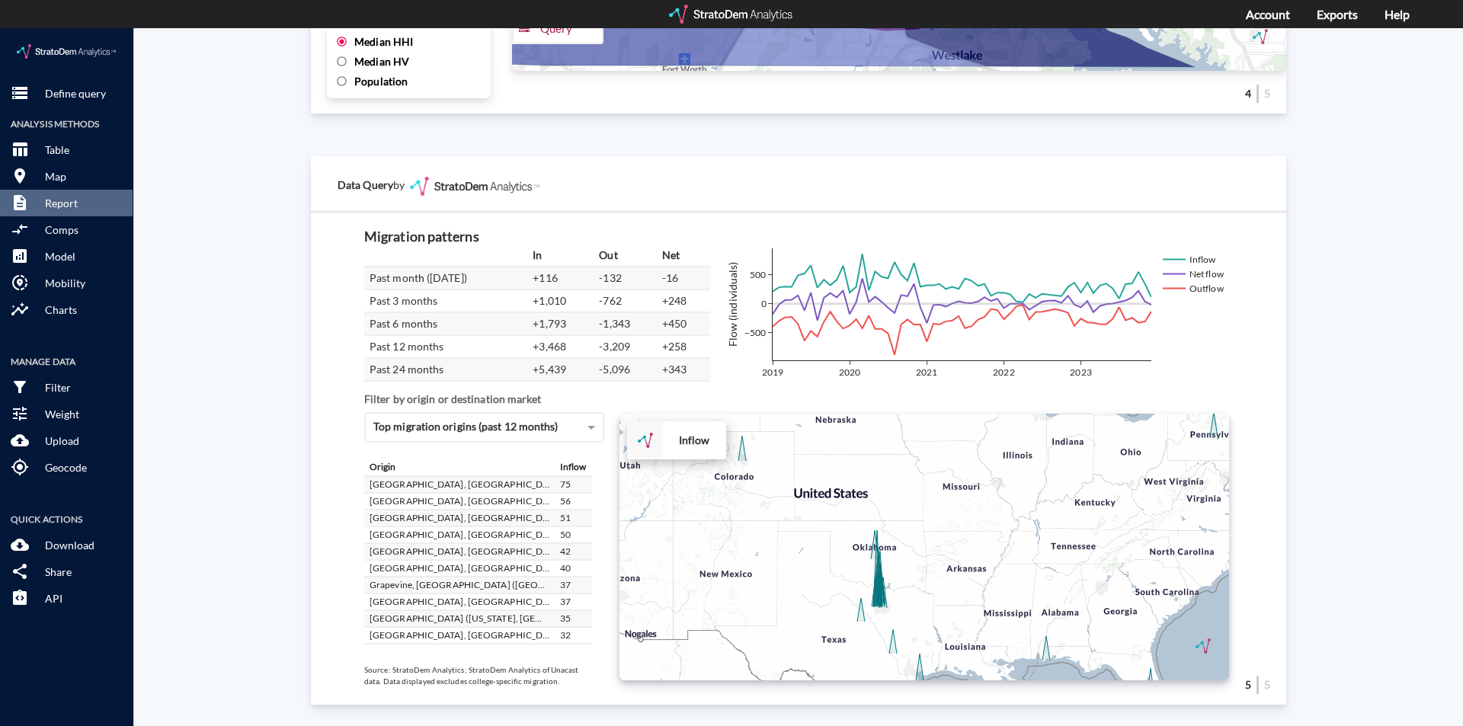
click div "+ − Inflow CUSTOMIZE DATA Draw a polygon Draw a rectangle Draw a marker Edit la…"
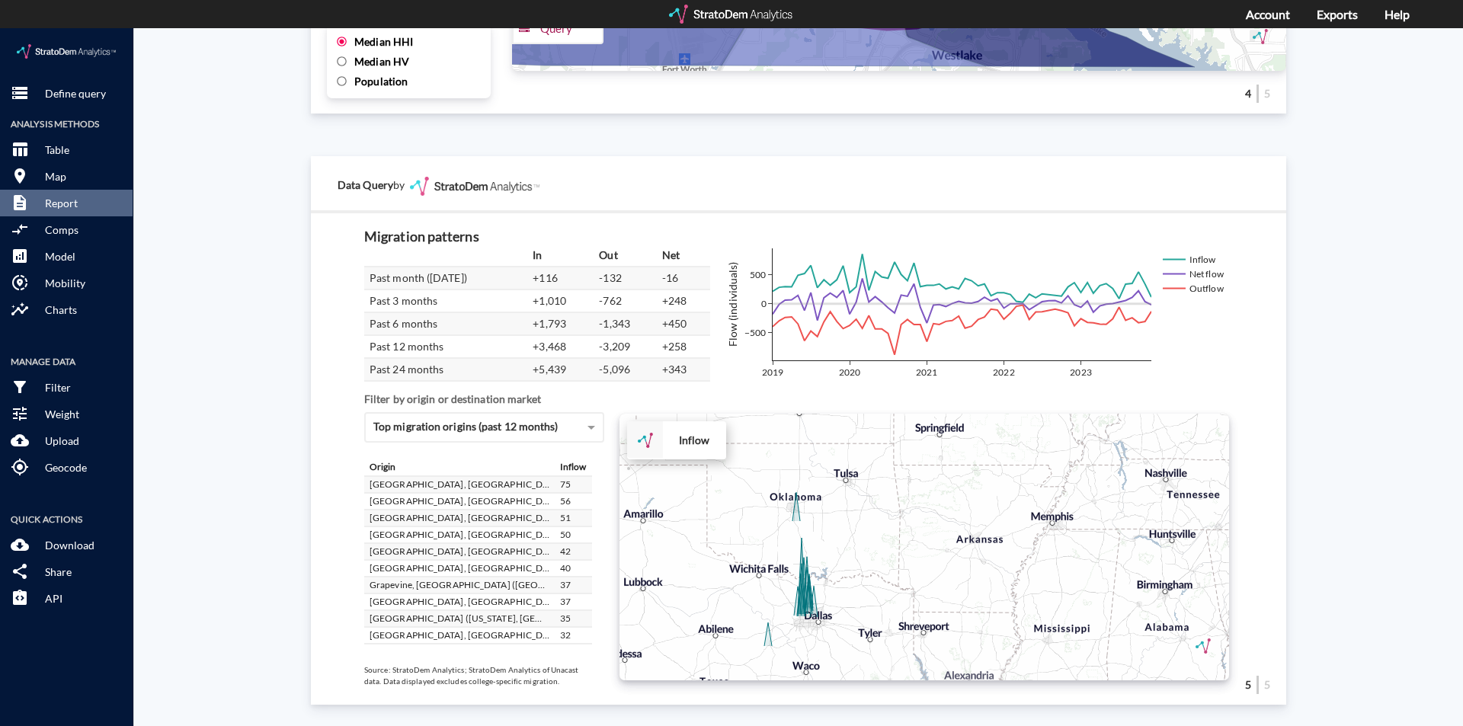
click div "+ − Inflow CUSTOMIZE DATA Draw a polygon Draw a rectangle Draw a marker Edit la…"
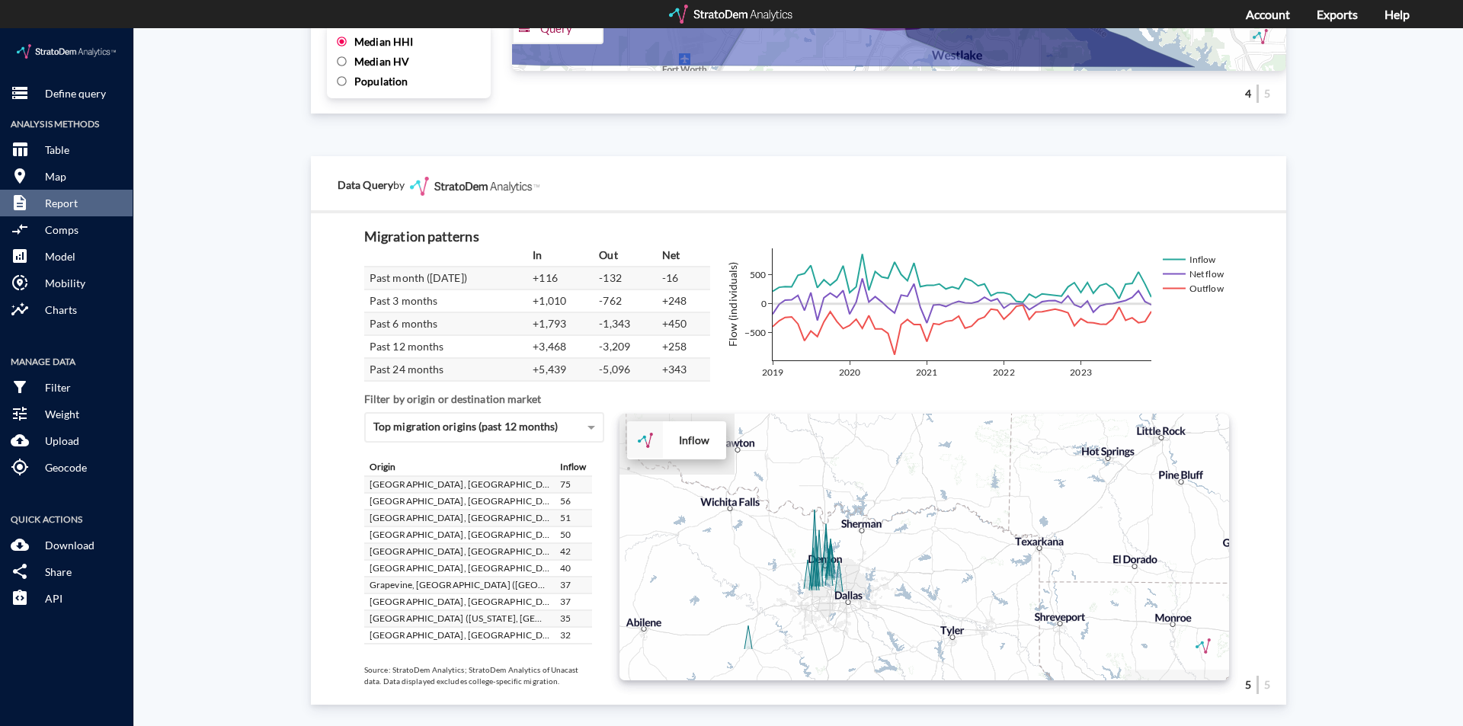
drag, startPoint x: 801, startPoint y: 536, endPoint x: 970, endPoint y: 491, distance: 175.2
click div "+ − Inflow CUSTOMIZE DATA Draw a polygon Draw a rectangle Draw a marker Edit la…"
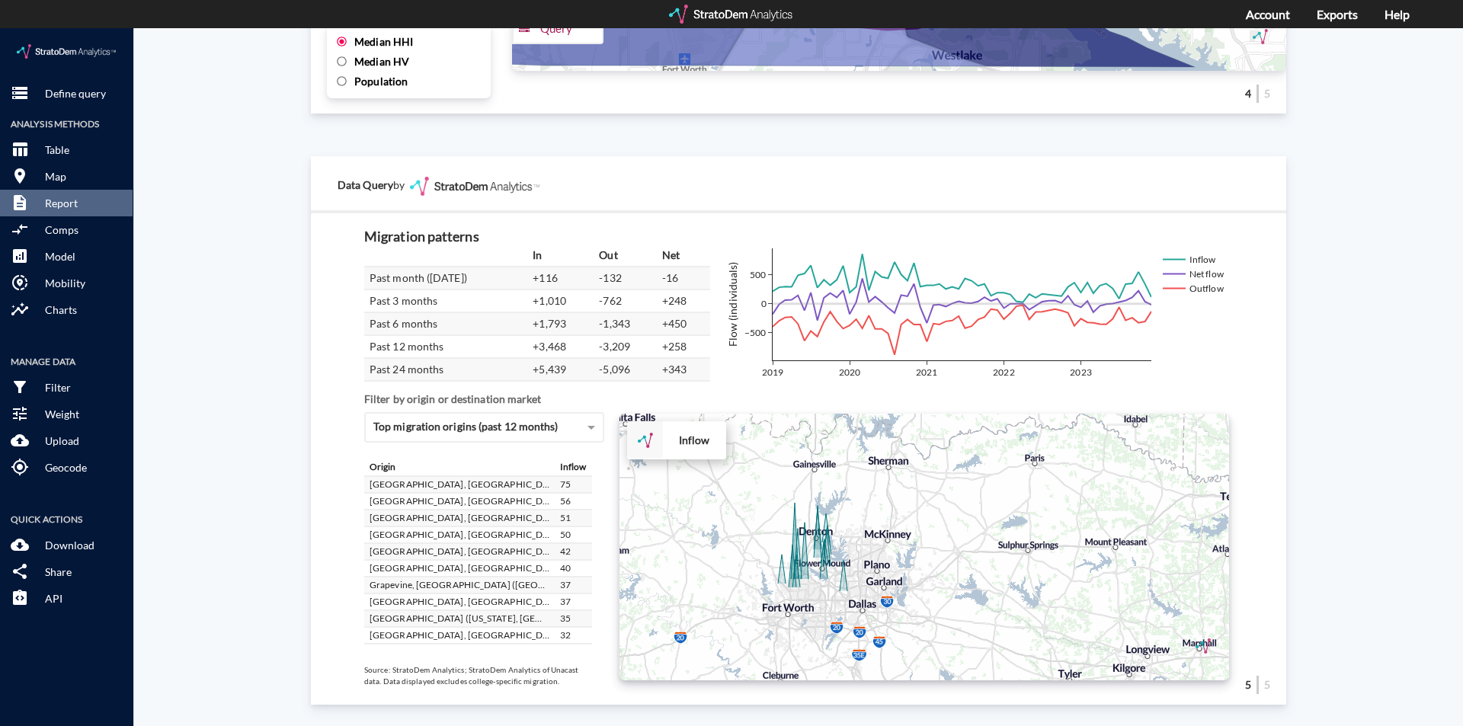
drag, startPoint x: 879, startPoint y: 522, endPoint x: 981, endPoint y: 473, distance: 113.1
click div "+ − Inflow CUSTOMIZE DATA Draw a polygon Draw a rectangle Draw a marker Edit la…"
drag, startPoint x: 1319, startPoint y: 146, endPoint x: 1300, endPoint y: 43, distance: 104.5
click div "Site report Generate a site report for a given location, (optionally) benchmark…"
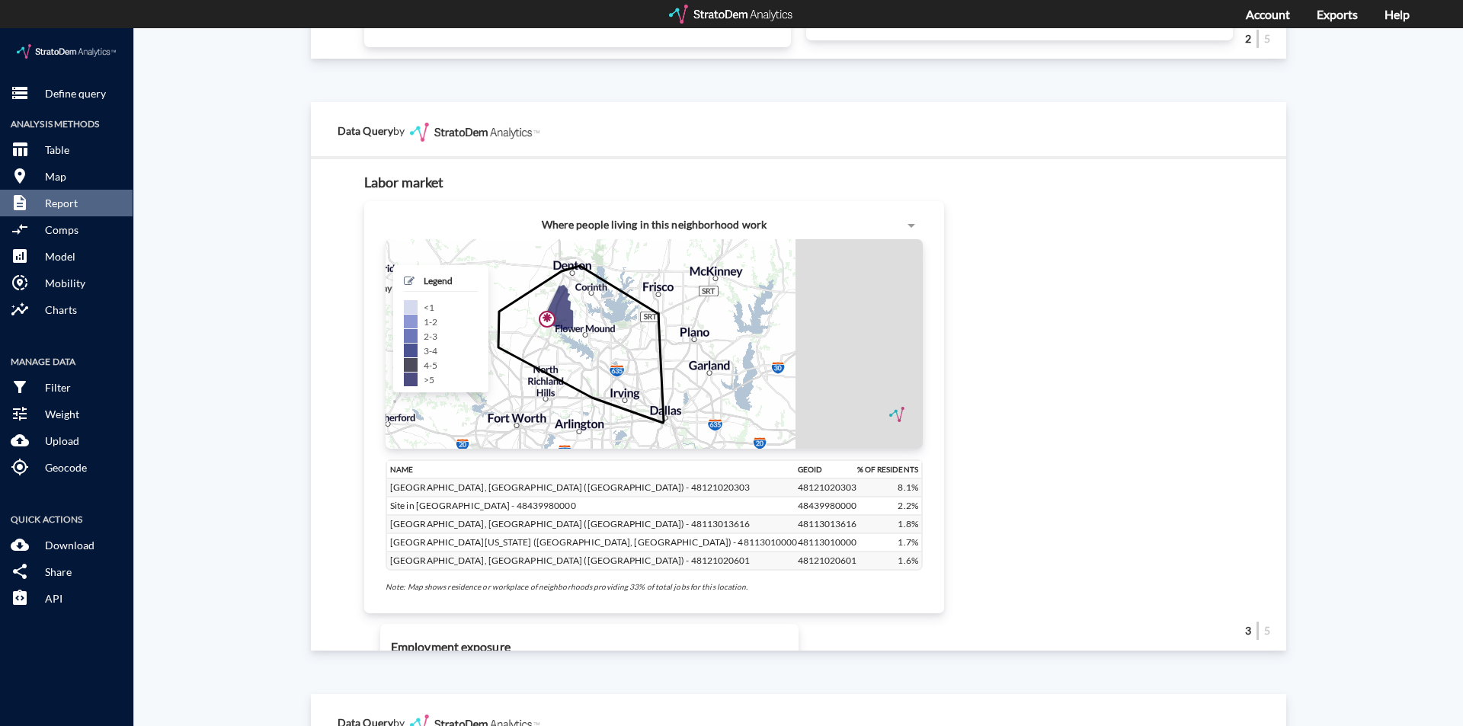
scroll to position [1402, 0]
click div "Site report Generate a site report for a given location, (optionally) benchmark…"
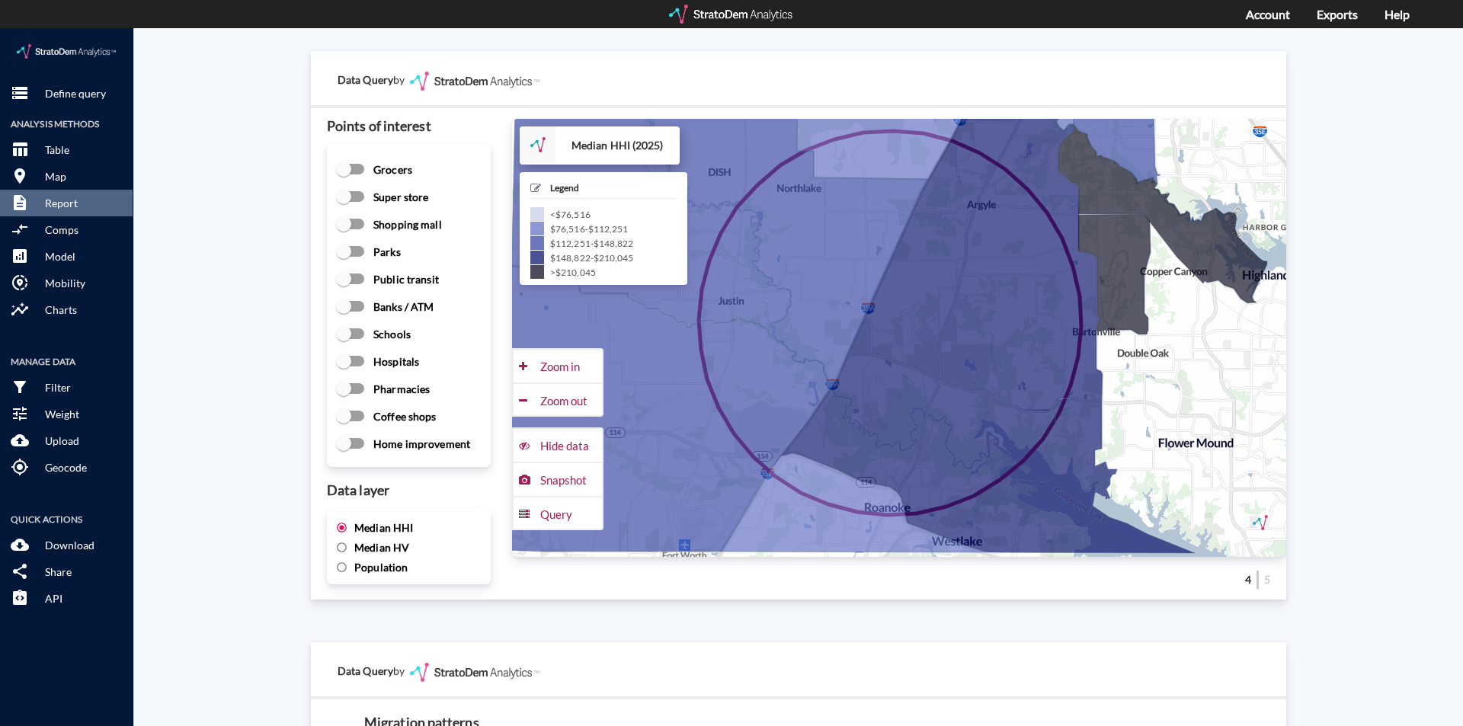
scroll to position [2057, 0]
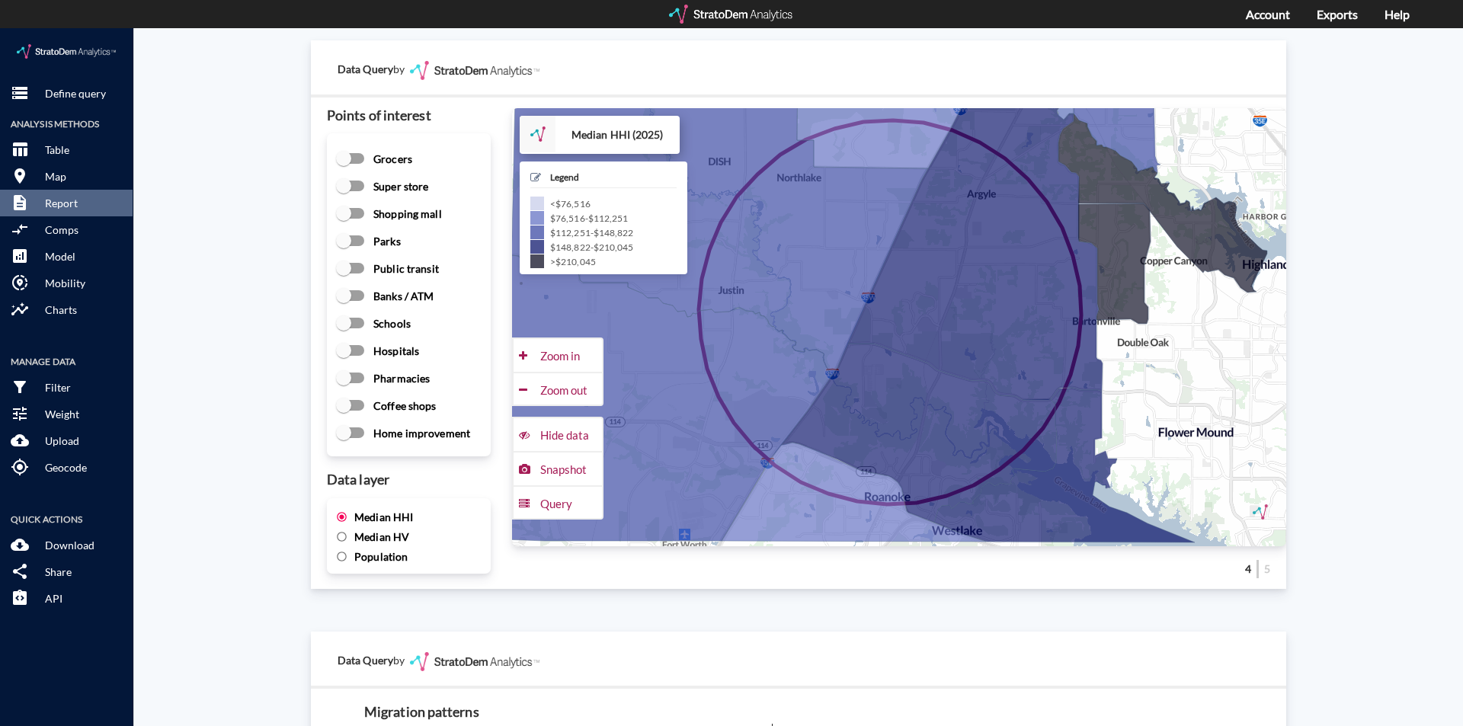
click div "Site report Generate a site report for a given location, (optionally) benchmark…"
drag, startPoint x: 63, startPoint y: 58, endPoint x: 234, endPoint y: 93, distance: 174.2
click p "Define query"
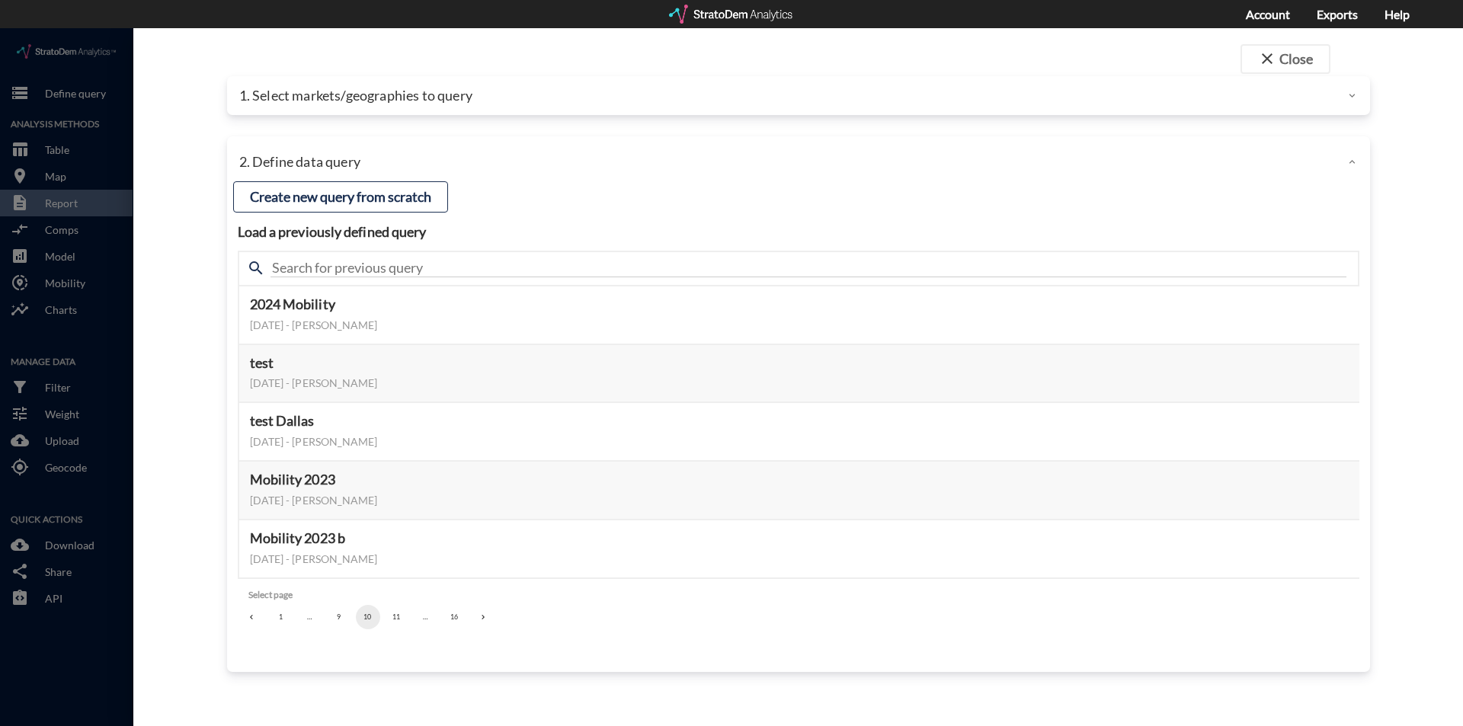
click p "1. Select markets/geographies to query"
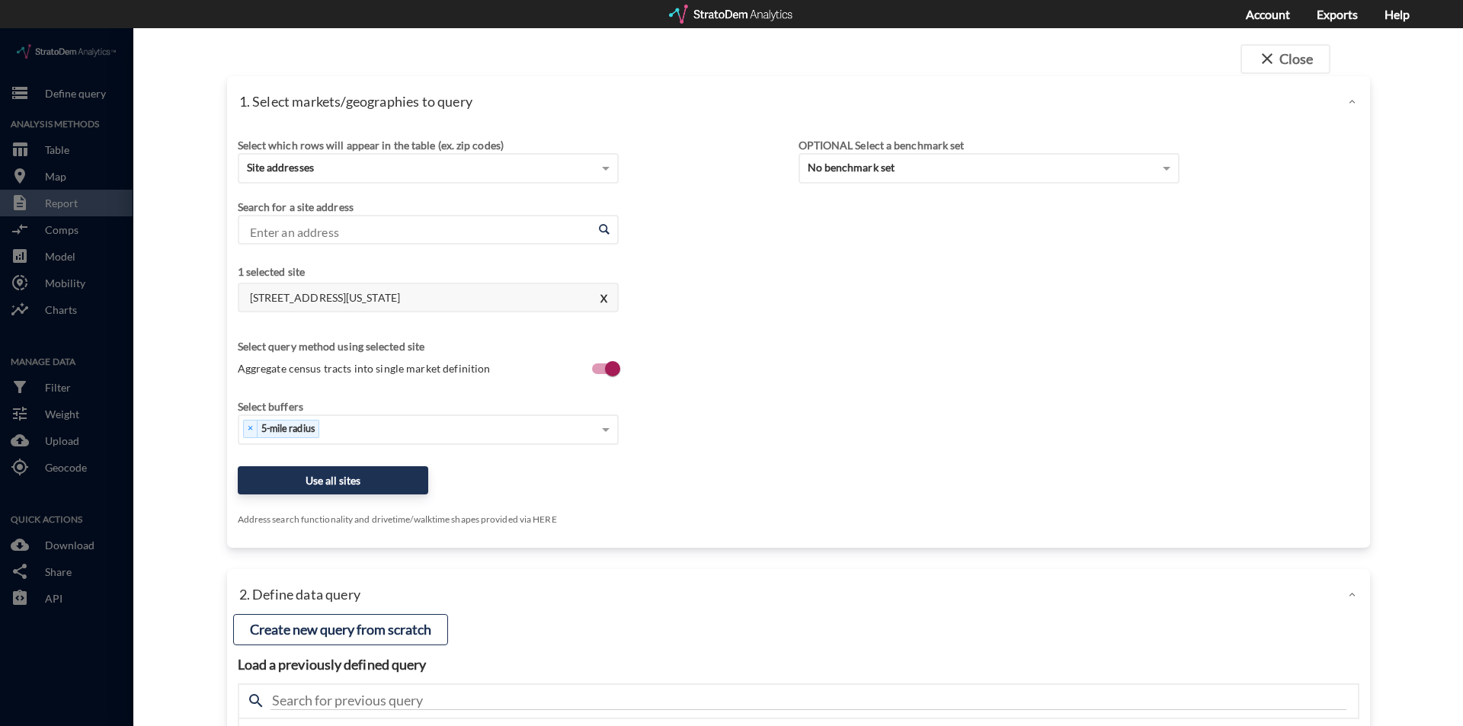
click div "close Close 1. Select markets/geographies to query Select which rows will appea…"
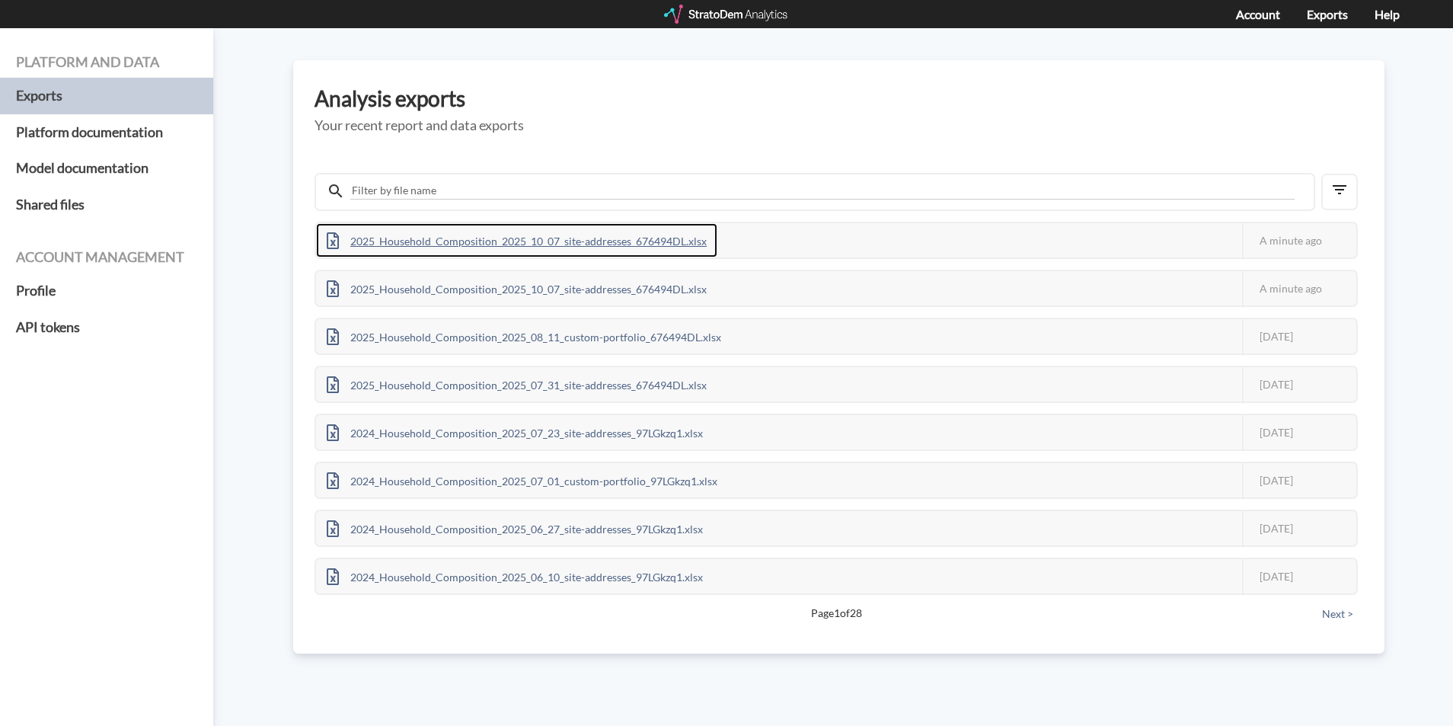
click at [443, 242] on div "2025_Household_Composition_2025_10_07_site-addresses_676494DL.xlsx" at bounding box center [516, 240] width 401 height 34
